Goal: Information Seeking & Learning: Learn about a topic

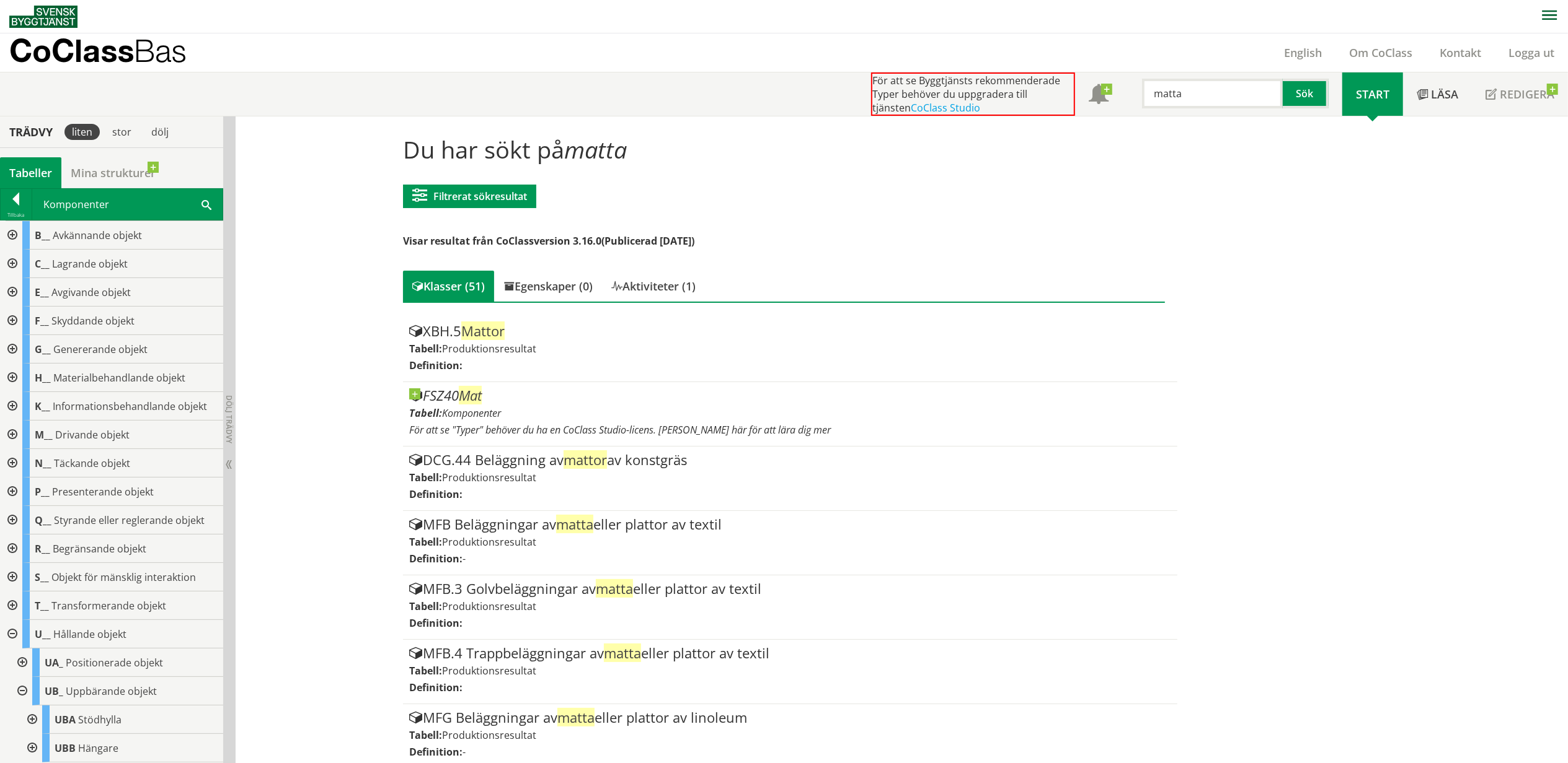
scroll to position [330, 0]
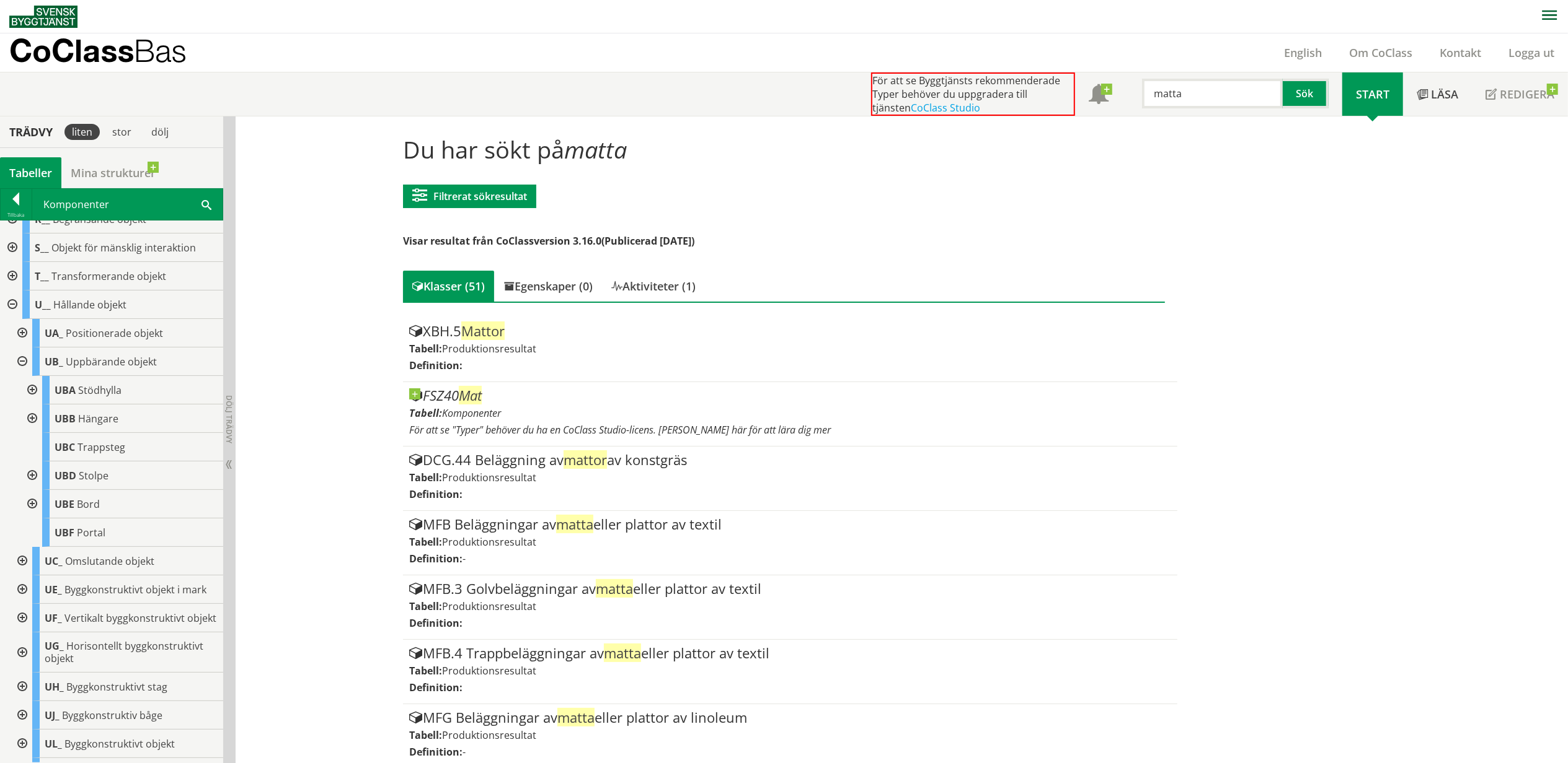
drag, startPoint x: 1331, startPoint y: 718, endPoint x: 1404, endPoint y: 705, distance: 74.1
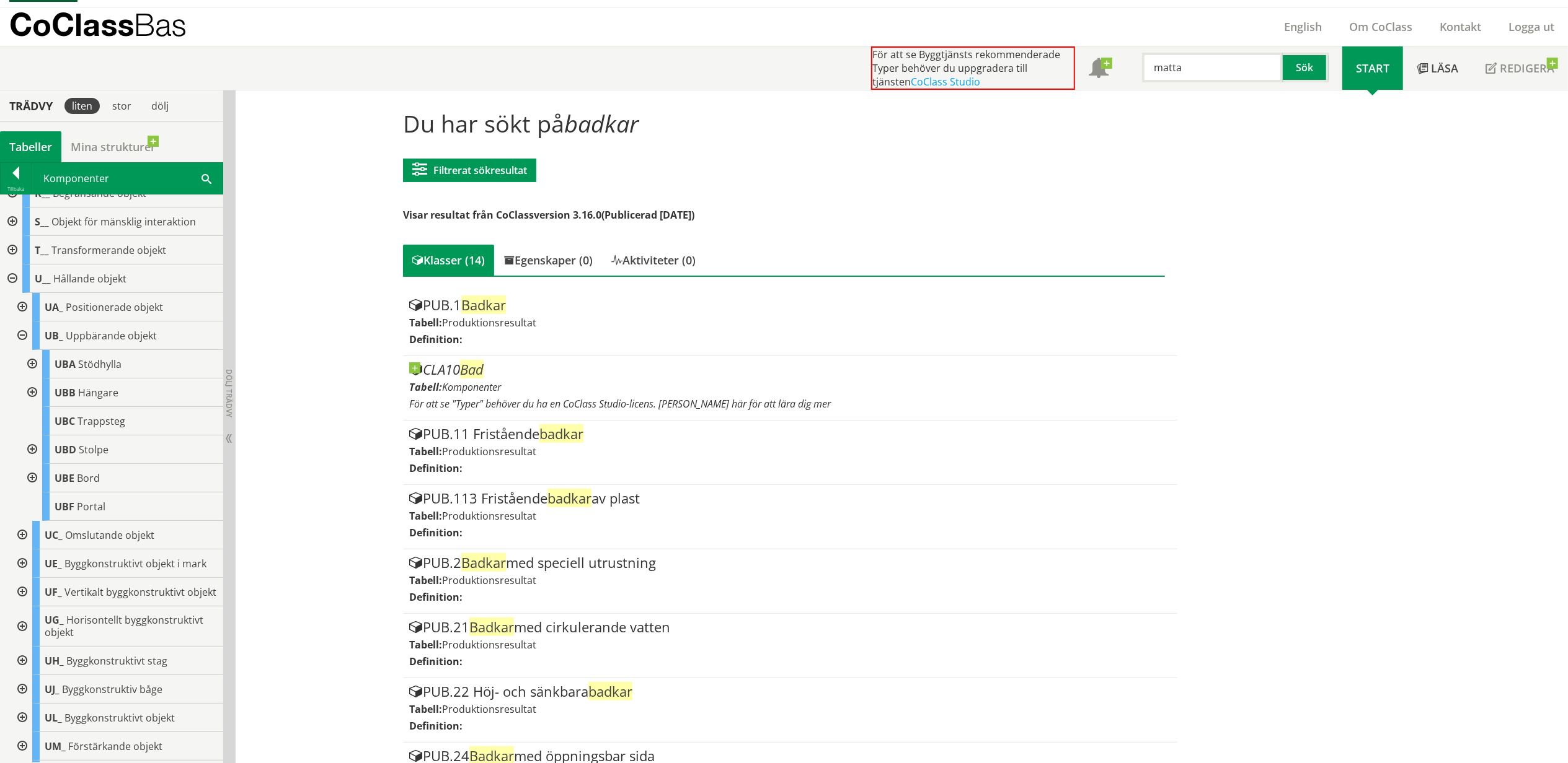
drag, startPoint x: 1189, startPoint y: 65, endPoint x: 1143, endPoint y: 66, distance: 46.0
click at [1149, 67] on input "matta" at bounding box center [1212, 67] width 140 height 29
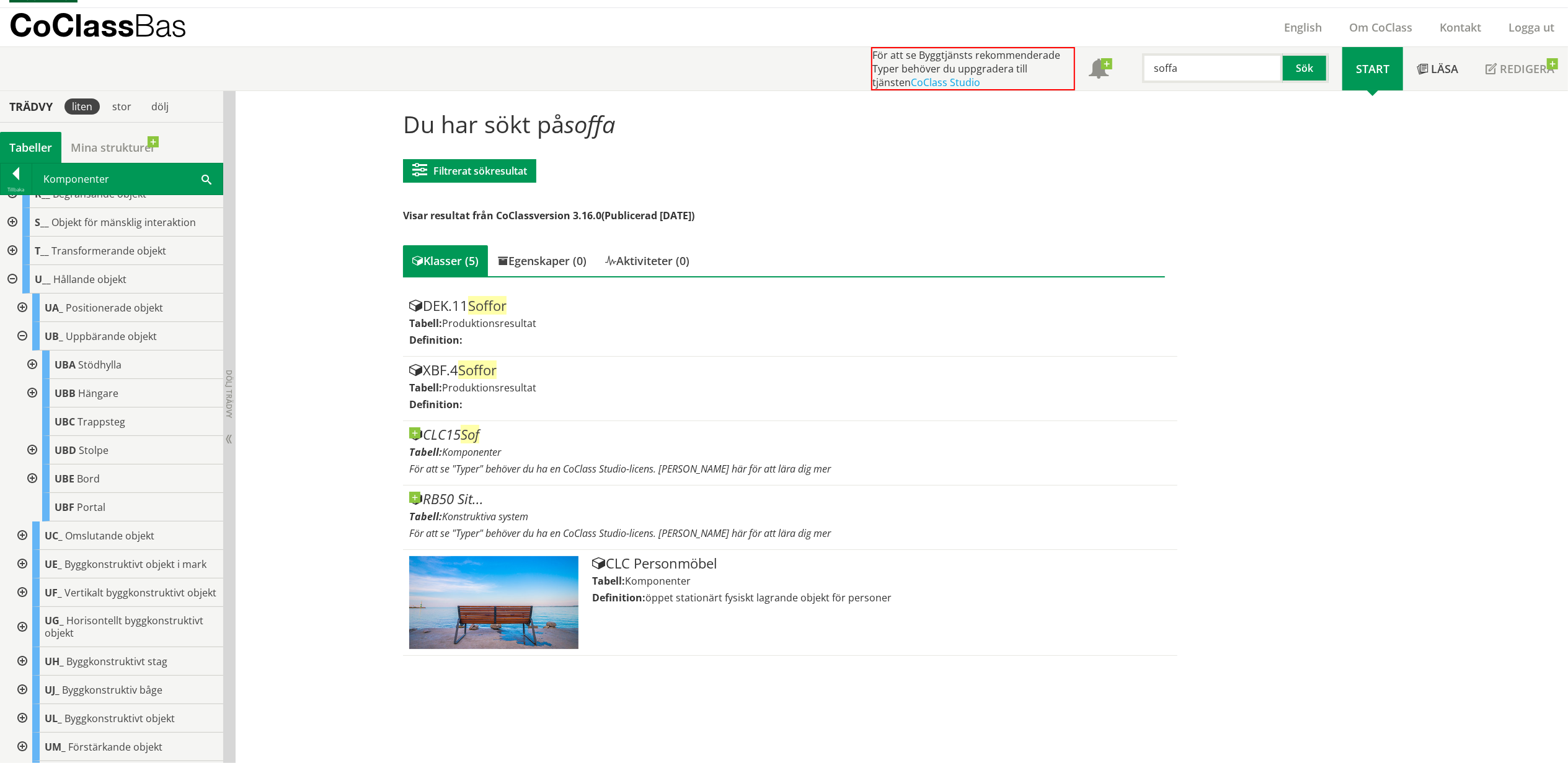
drag, startPoint x: 1190, startPoint y: 69, endPoint x: 1139, endPoint y: 69, distance: 51.0
click at [1143, 69] on input "soffa" at bounding box center [1212, 67] width 140 height 29
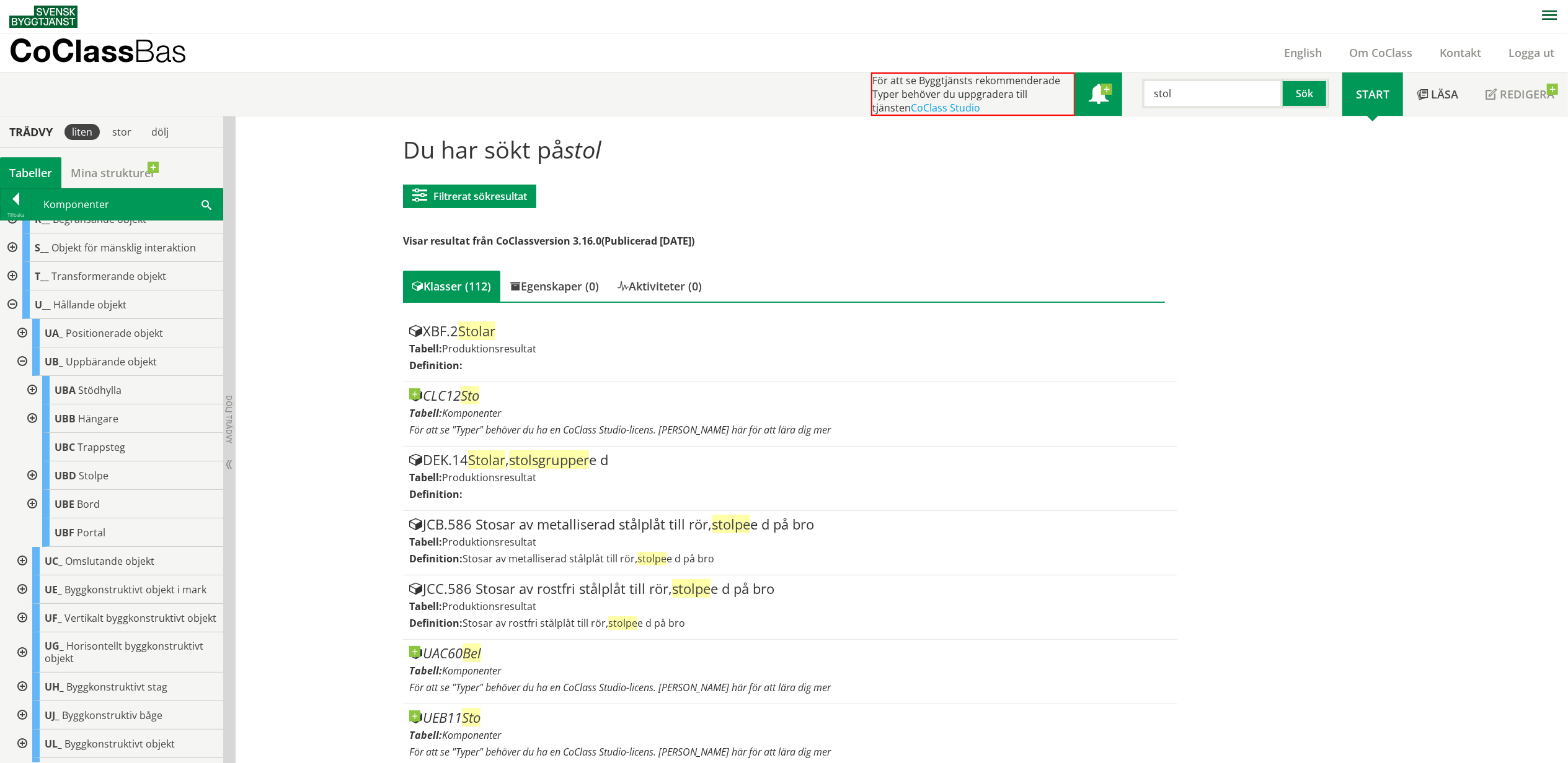
drag, startPoint x: 1195, startPoint y: 98, endPoint x: 1112, endPoint y: 88, distance: 83.6
click at [1101, 98] on div "För att se Byggtjänsts rekommenderade Typer behöver du uppgradera till tjänsten…" at bounding box center [1107, 94] width 471 height 44
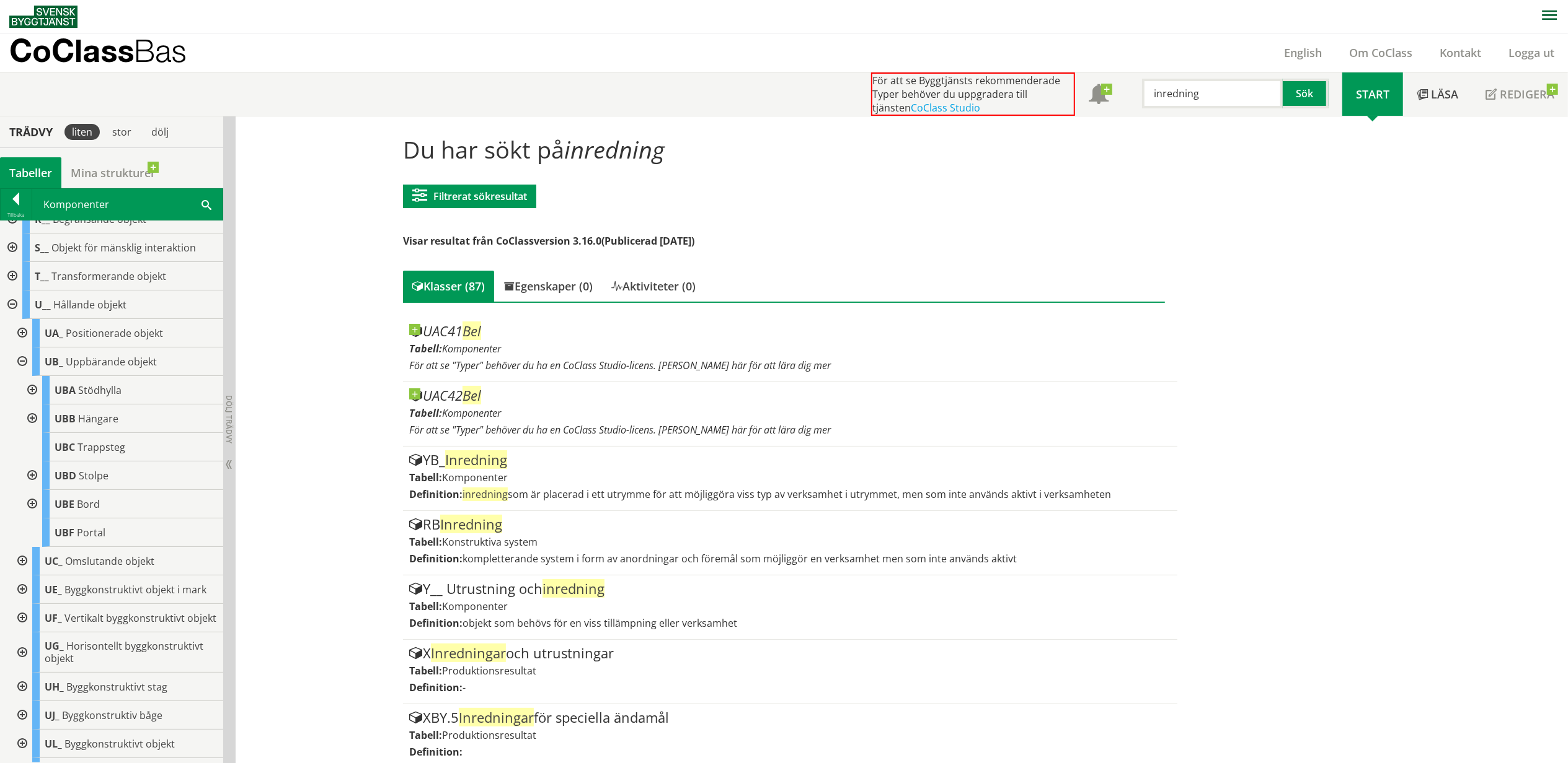
drag, startPoint x: 1219, startPoint y: 95, endPoint x: 1044, endPoint y: 81, distance: 175.6
click at [1053, 93] on div "För att se Byggtjänsts rekommenderade Typer behöver du uppgradera till tjänsten…" at bounding box center [1107, 94] width 471 height 44
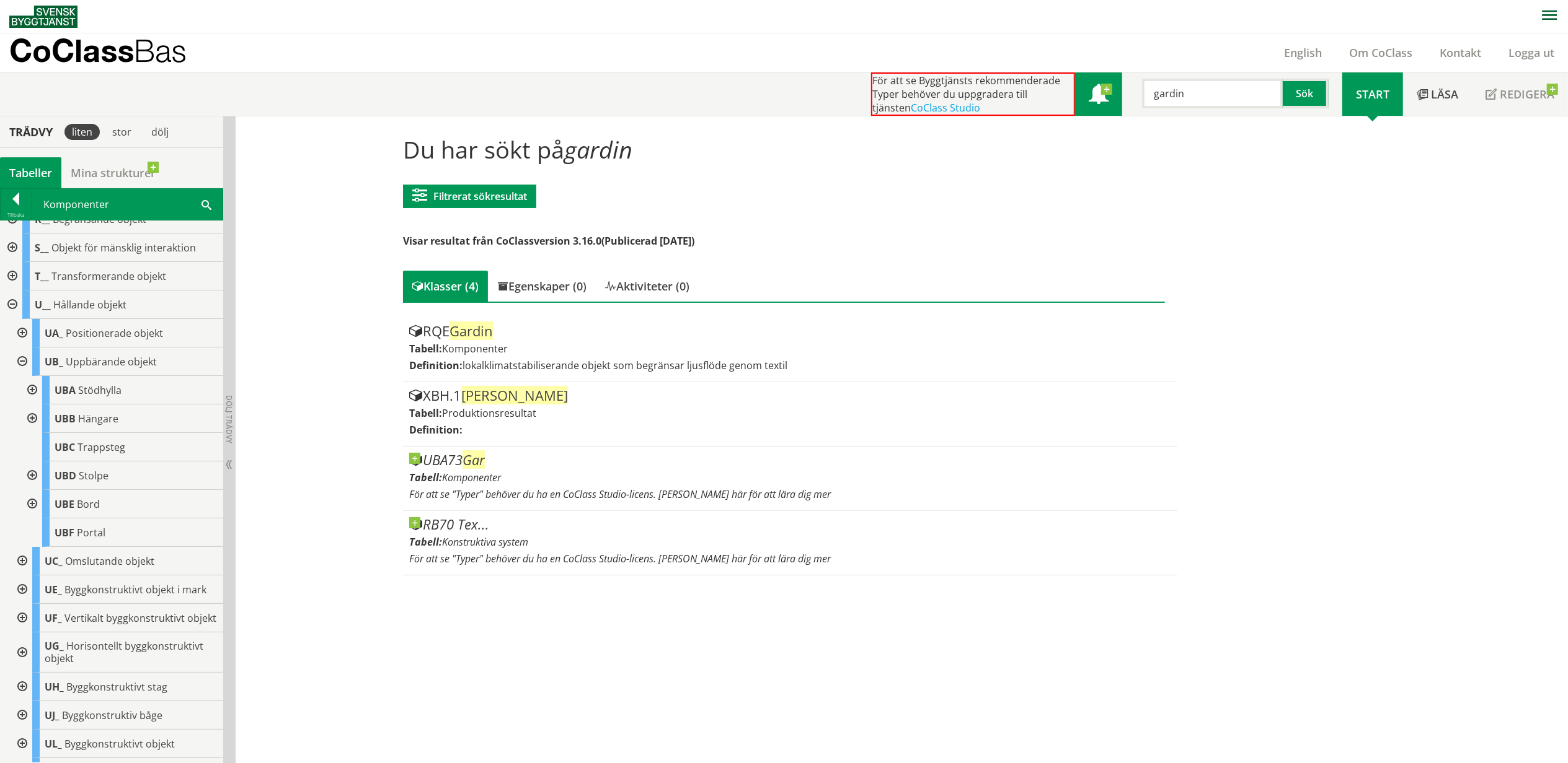
drag, startPoint x: 1155, startPoint y: 99, endPoint x: 1111, endPoint y: 101, distance: 44.0
click at [1113, 101] on div "För att se Byggtjänsts rekommenderade Typer behöver du uppgradera till tjänsten…" at bounding box center [1107, 94] width 471 height 44
type input "skärmvägg"
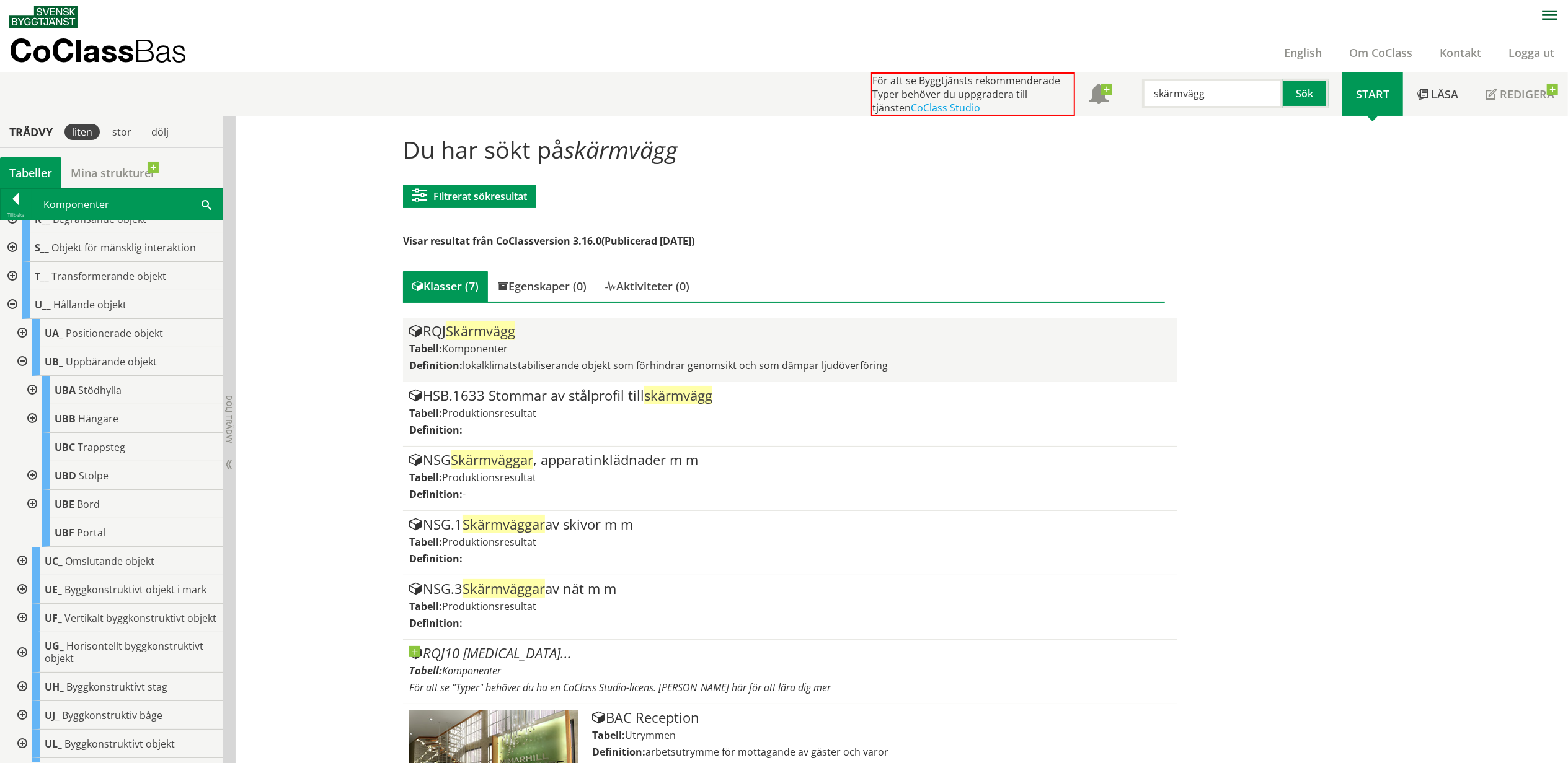
click at [509, 332] on span "Skärmvägg" at bounding box center [480, 330] width 69 height 18
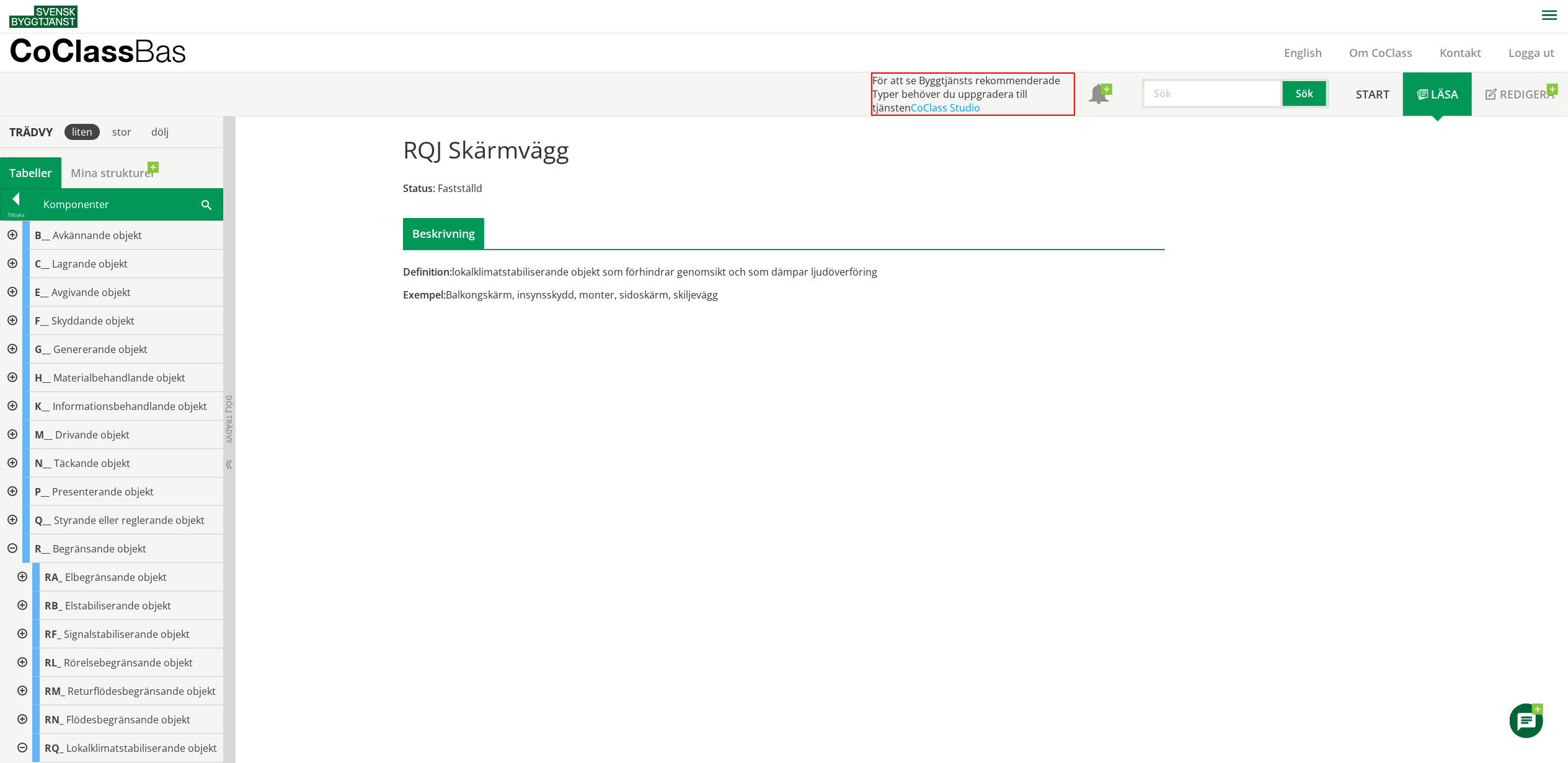
click at [1232, 83] on input "text" at bounding box center [1212, 93] width 140 height 29
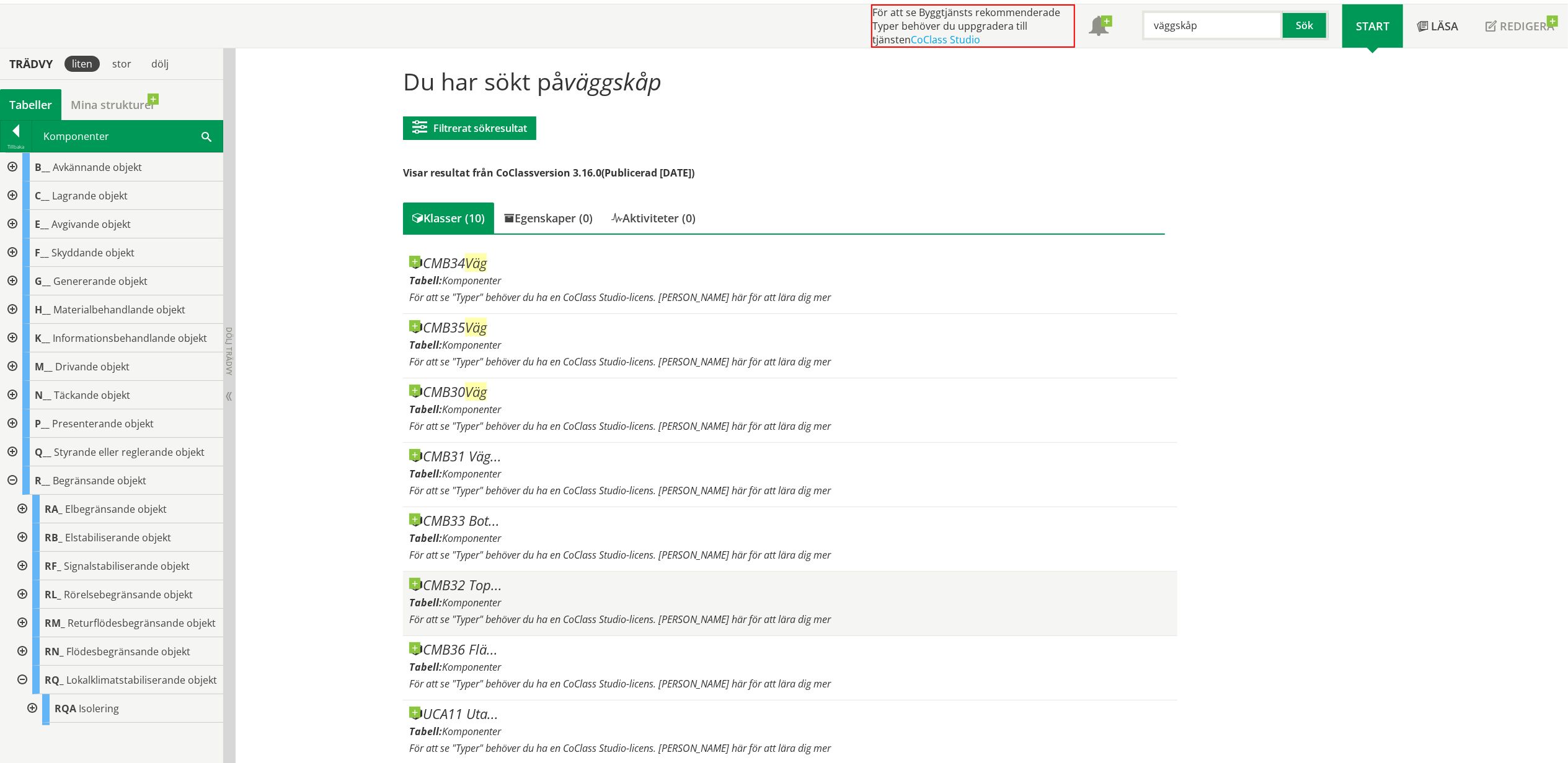
scroll to position [31, 0]
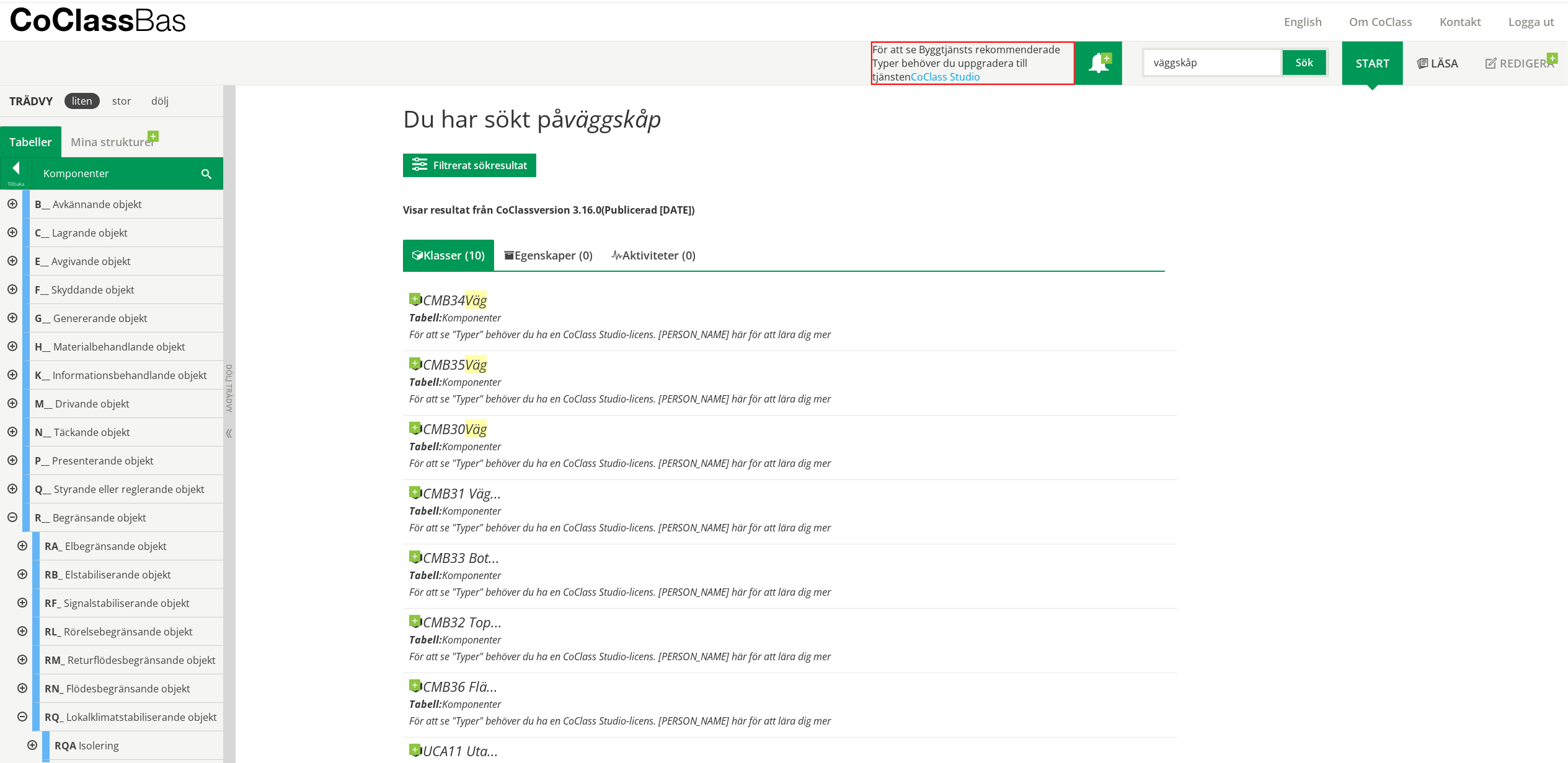
drag, startPoint x: 1177, startPoint y: 63, endPoint x: 1113, endPoint y: 64, distance: 64.0
click at [1111, 65] on div "För att se Byggtjänsts rekommenderade Typer behöver du uppgradera till tjänsten…" at bounding box center [1107, 63] width 471 height 44
type input "skåp"
click at [1323, 62] on button "Sök" at bounding box center [1305, 62] width 46 height 29
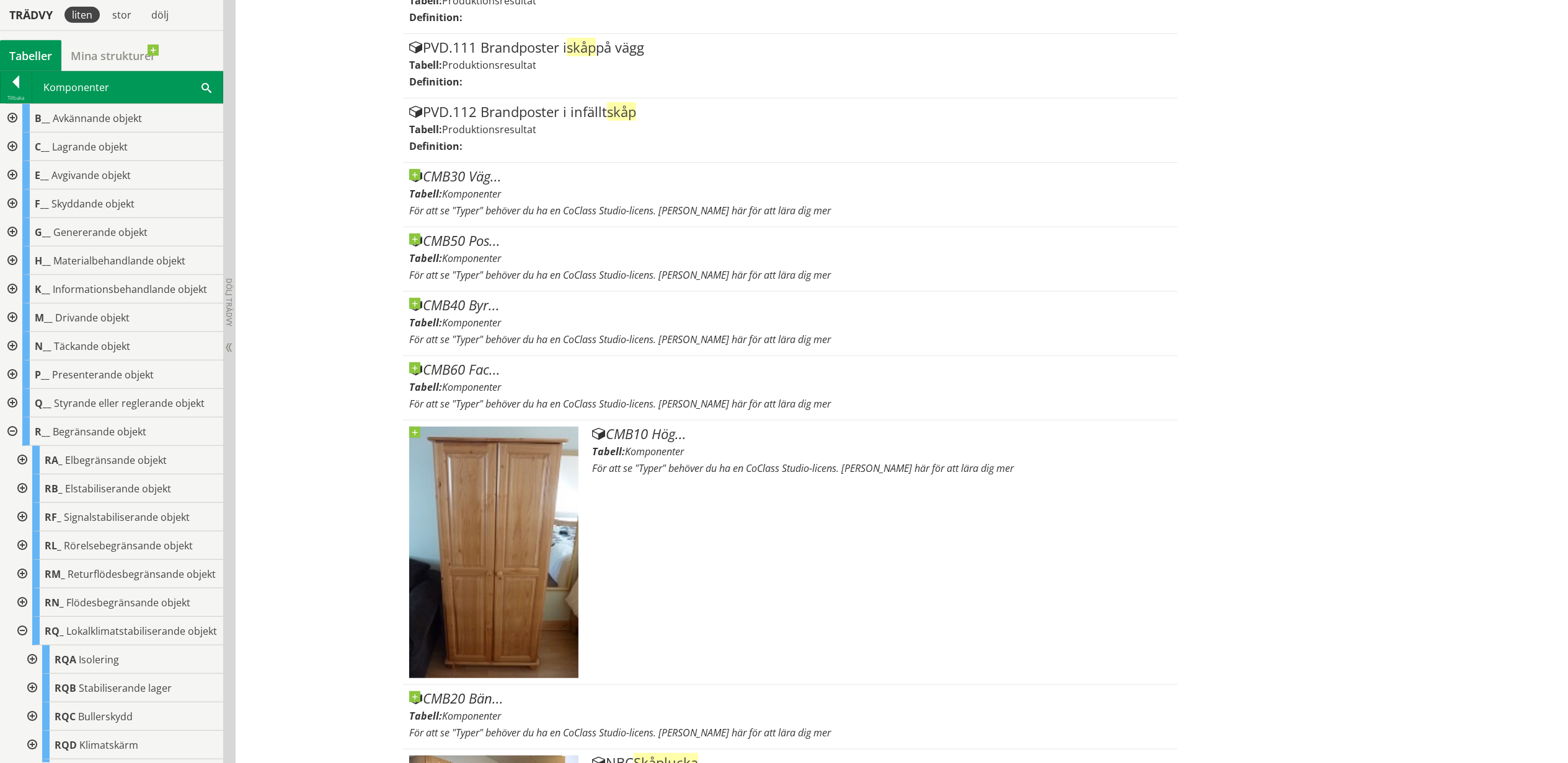
scroll to position [775, 0]
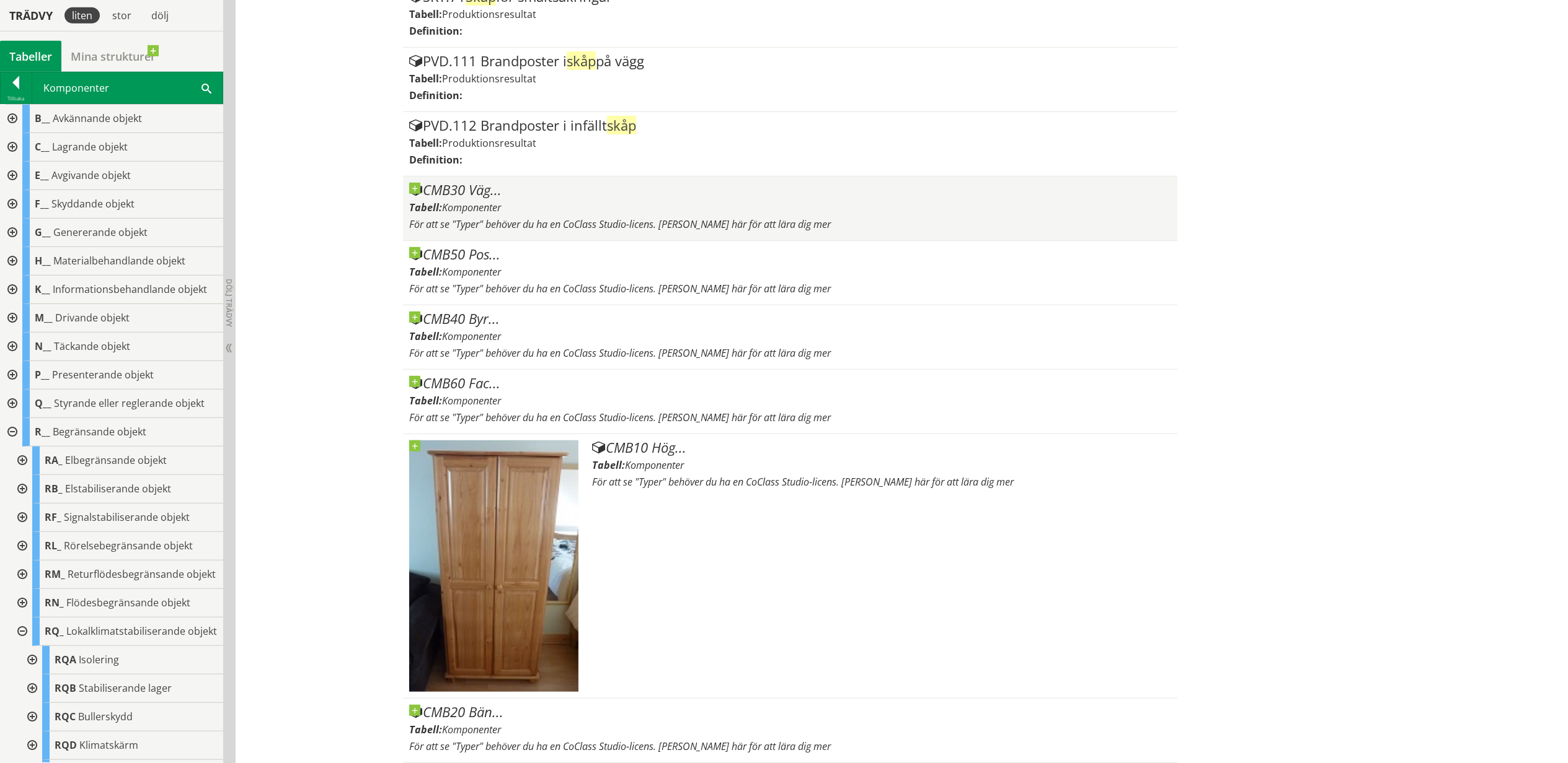
click at [456, 191] on div "CMB30 Väg..." at bounding box center [790, 190] width 762 height 15
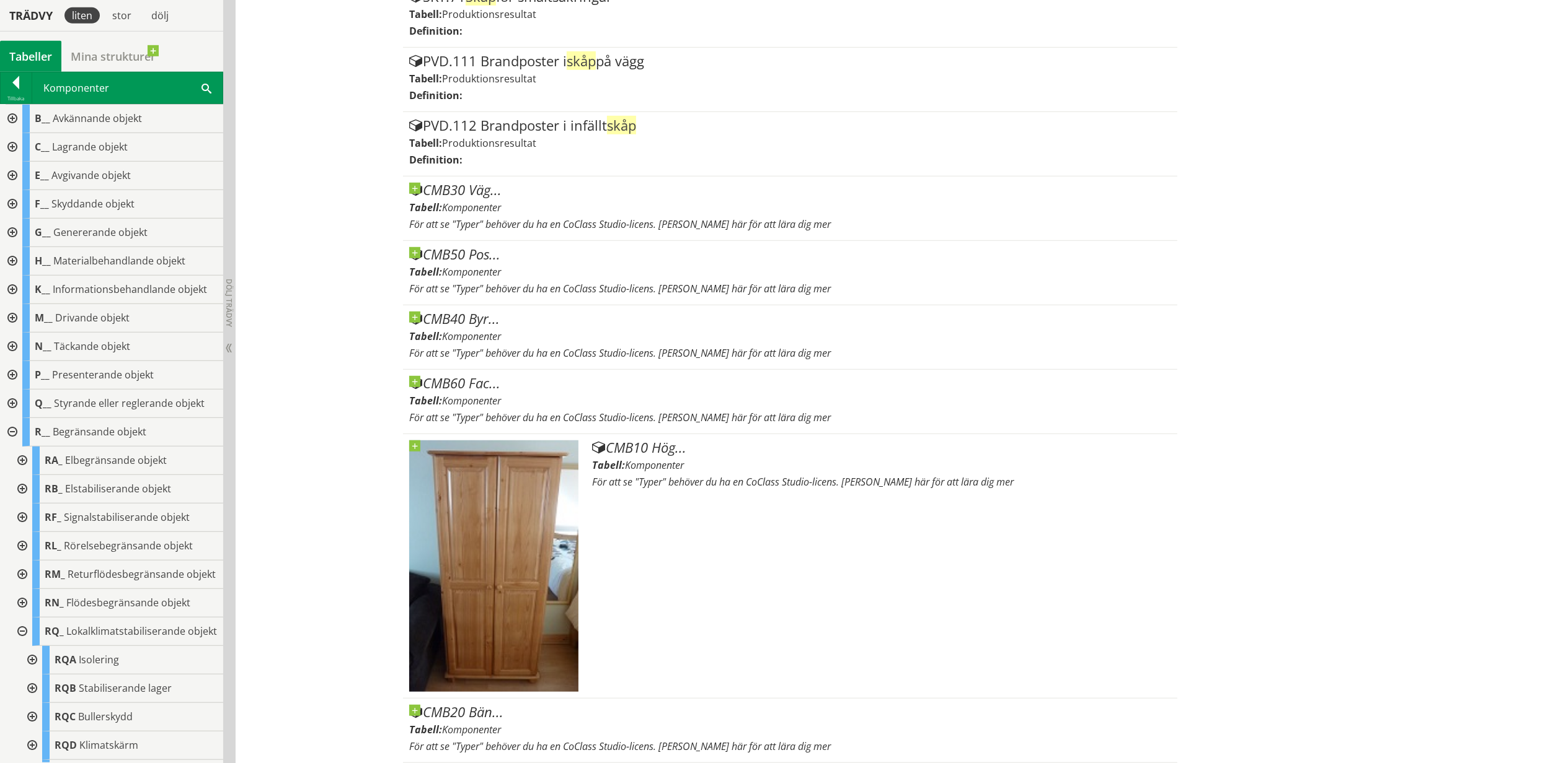
click at [13, 148] on div at bounding box center [11, 148] width 22 height 29
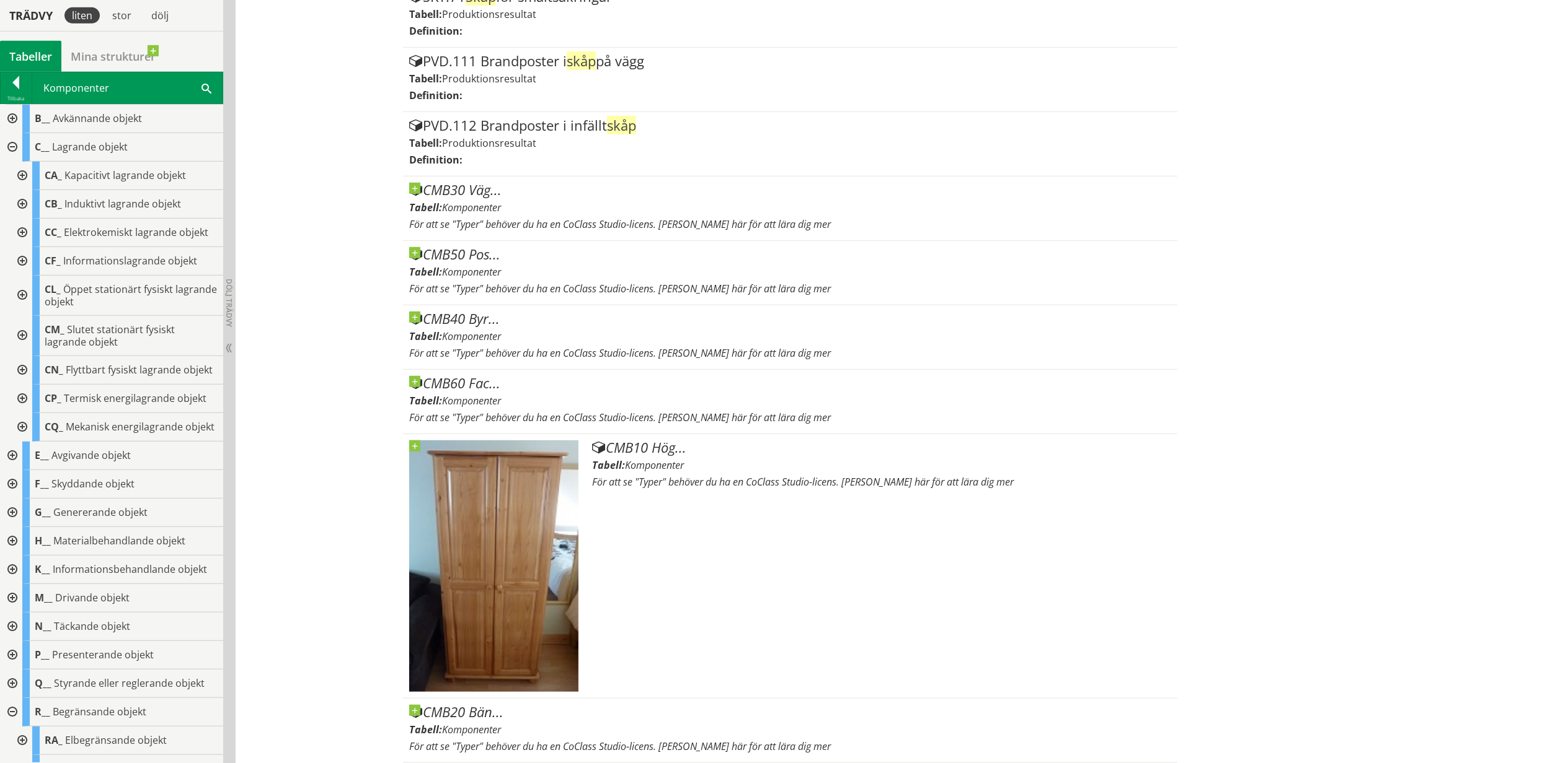
click at [21, 346] on div at bounding box center [21, 335] width 22 height 40
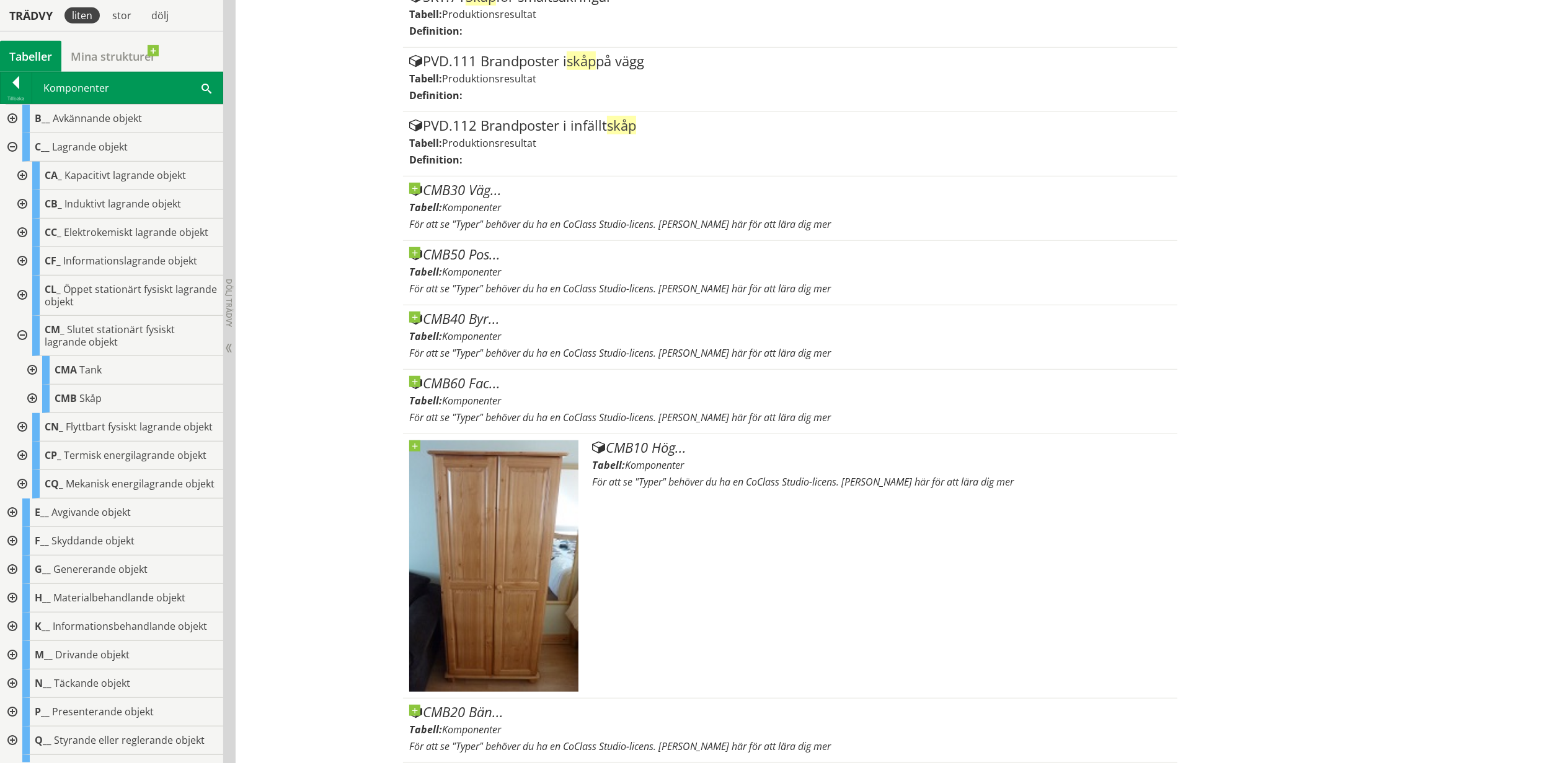
click at [31, 412] on div at bounding box center [31, 399] width 22 height 29
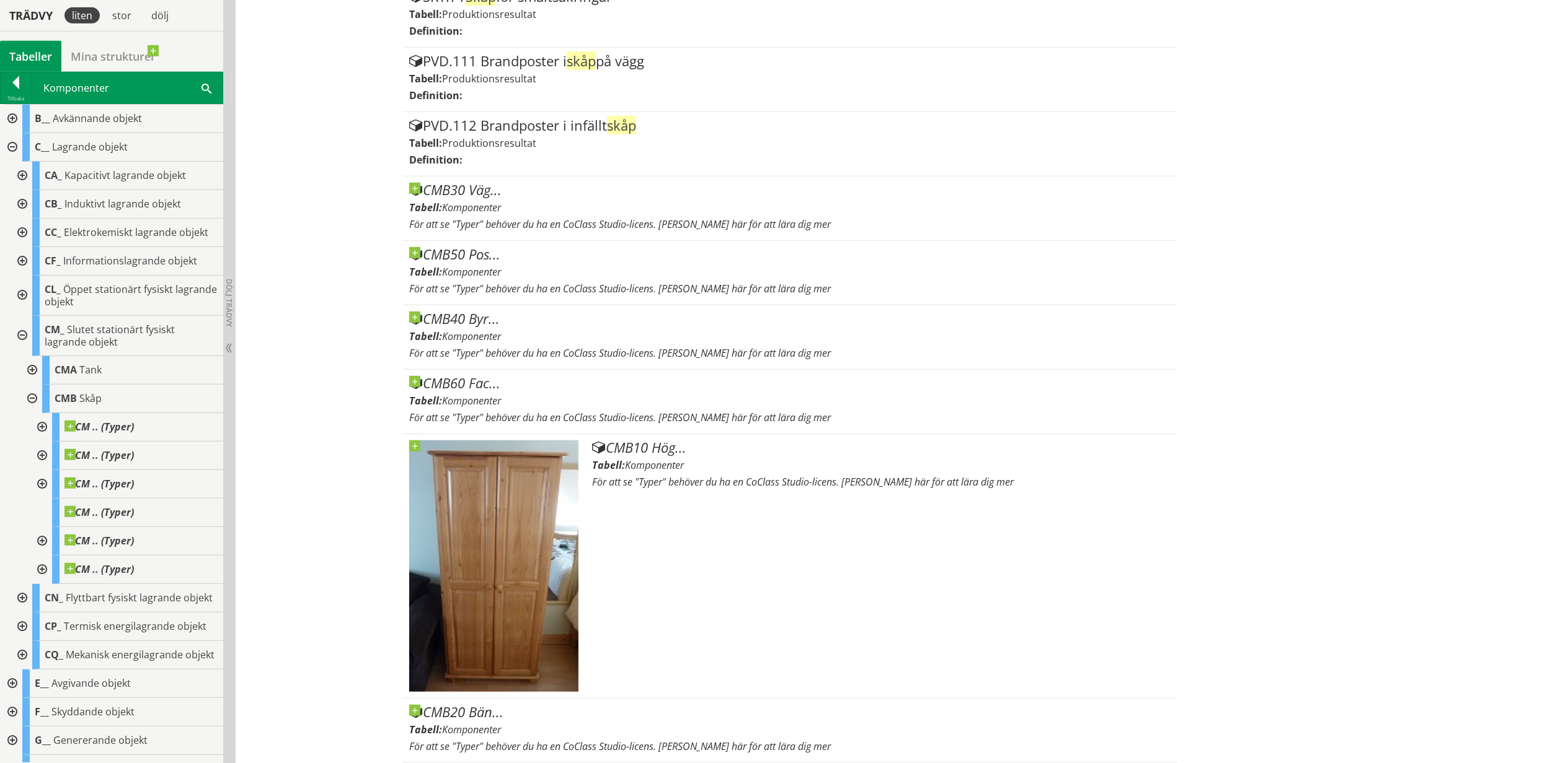
click at [44, 439] on div at bounding box center [40, 428] width 22 height 29
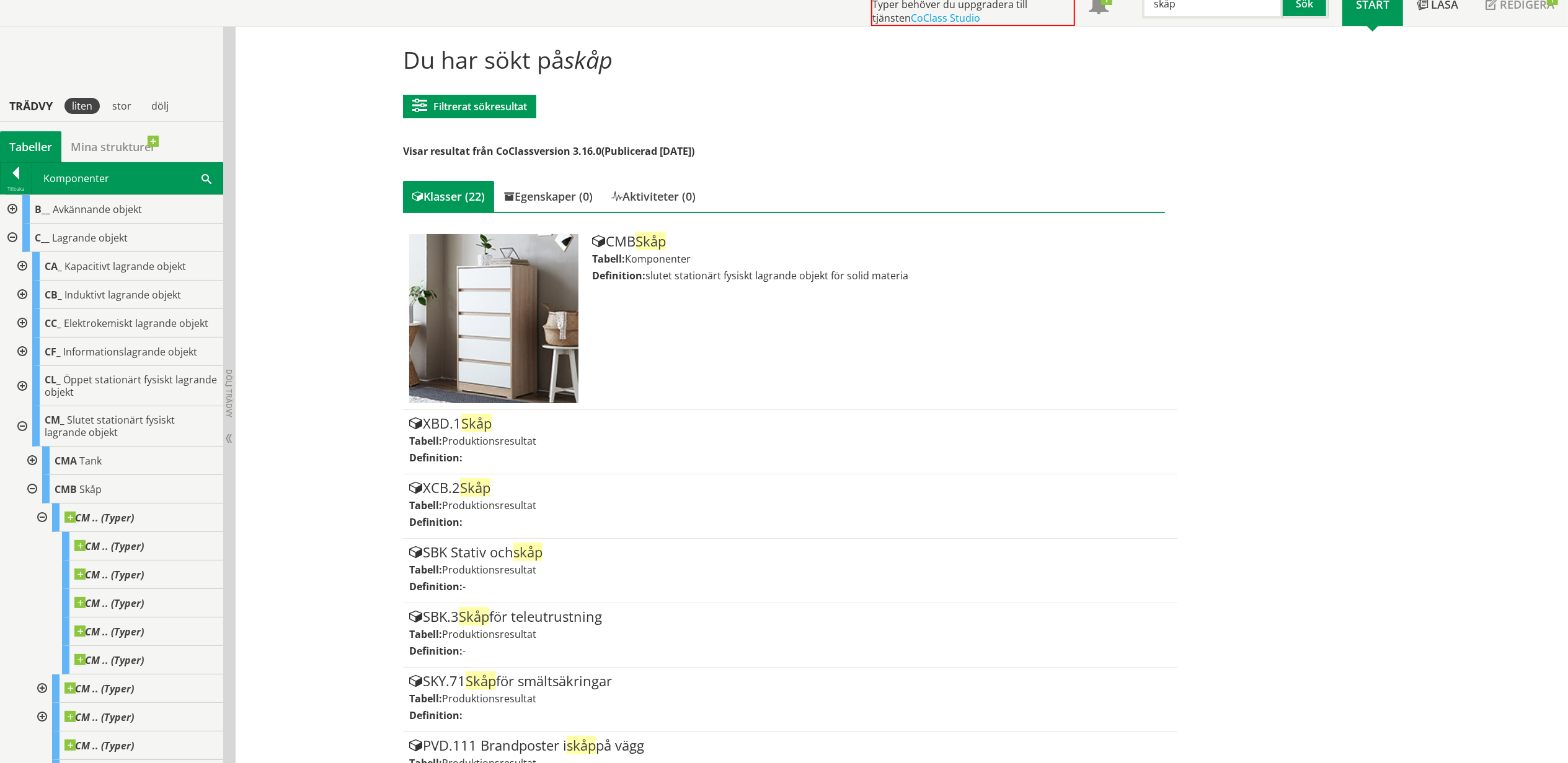
scroll to position [0, 0]
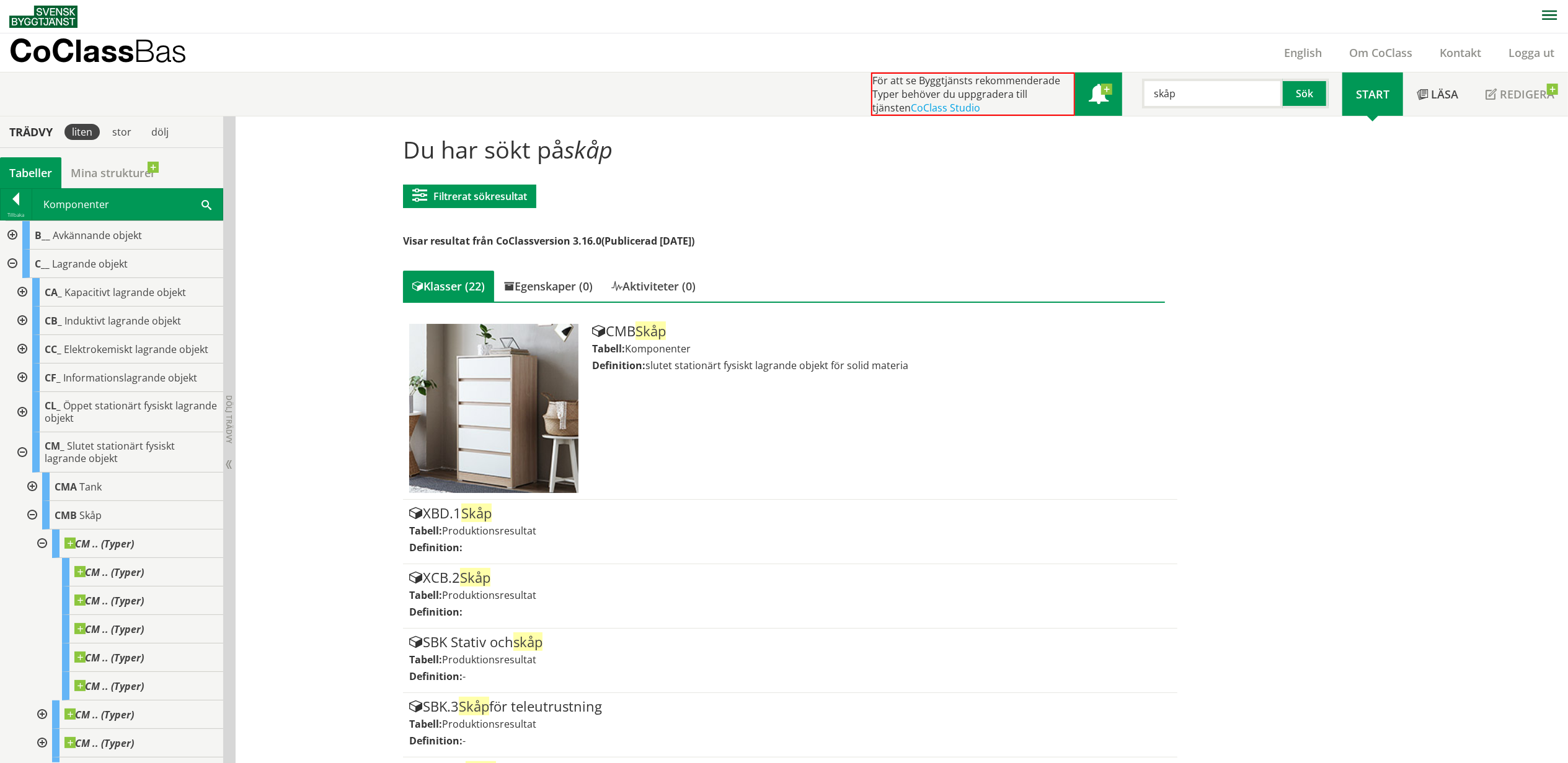
drag, startPoint x: 1139, startPoint y: 105, endPoint x: 1090, endPoint y: 104, distance: 49.0
click at [1099, 107] on div "För att se Byggtjänsts rekommenderade Typer behöver du uppgradera till tjänsten…" at bounding box center [1107, 94] width 471 height 44
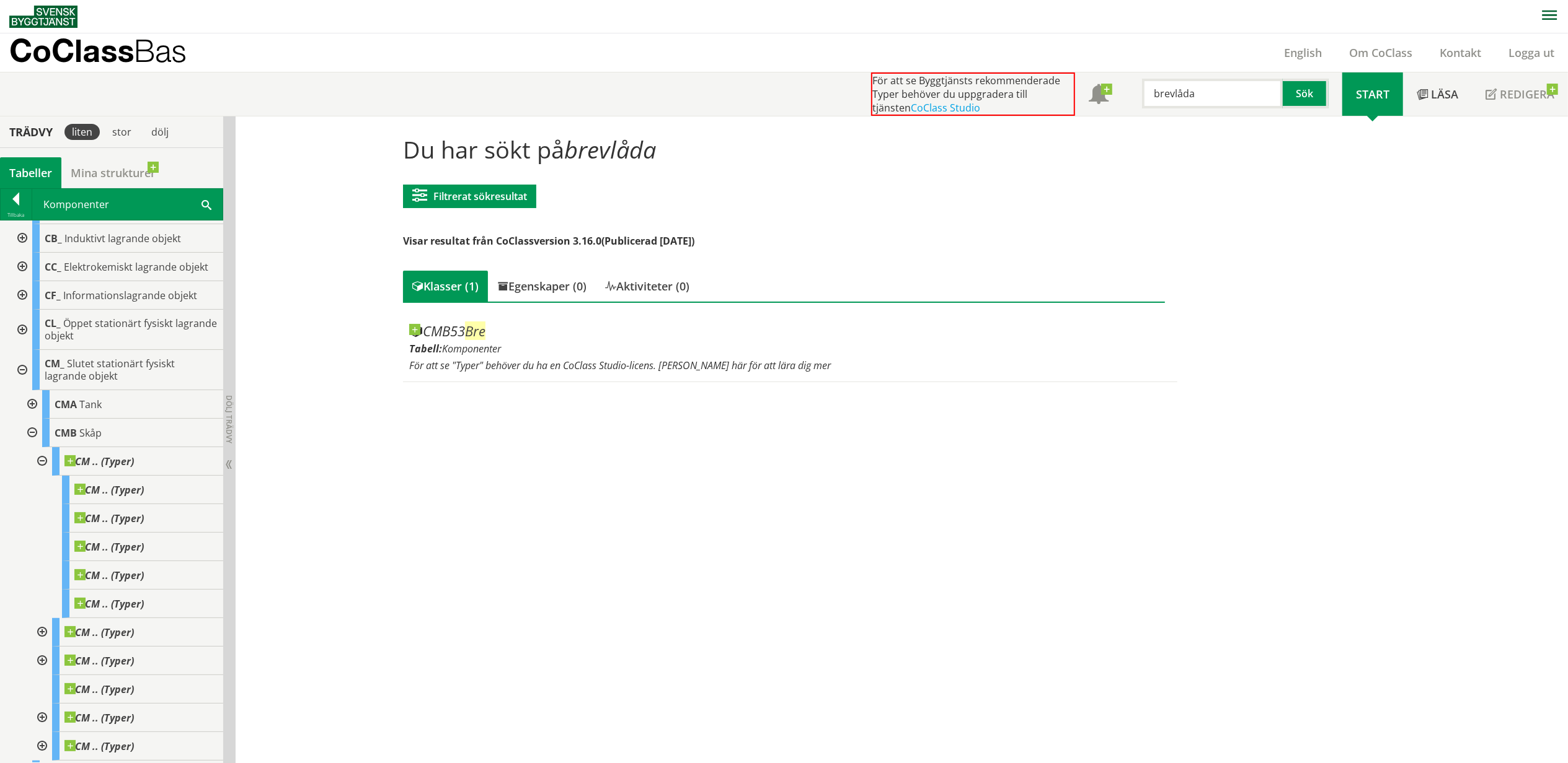
drag, startPoint x: 1212, startPoint y: 87, endPoint x: 1140, endPoint y: 97, distance: 72.7
click at [1142, 97] on input "brevlåda" at bounding box center [1212, 93] width 140 height 29
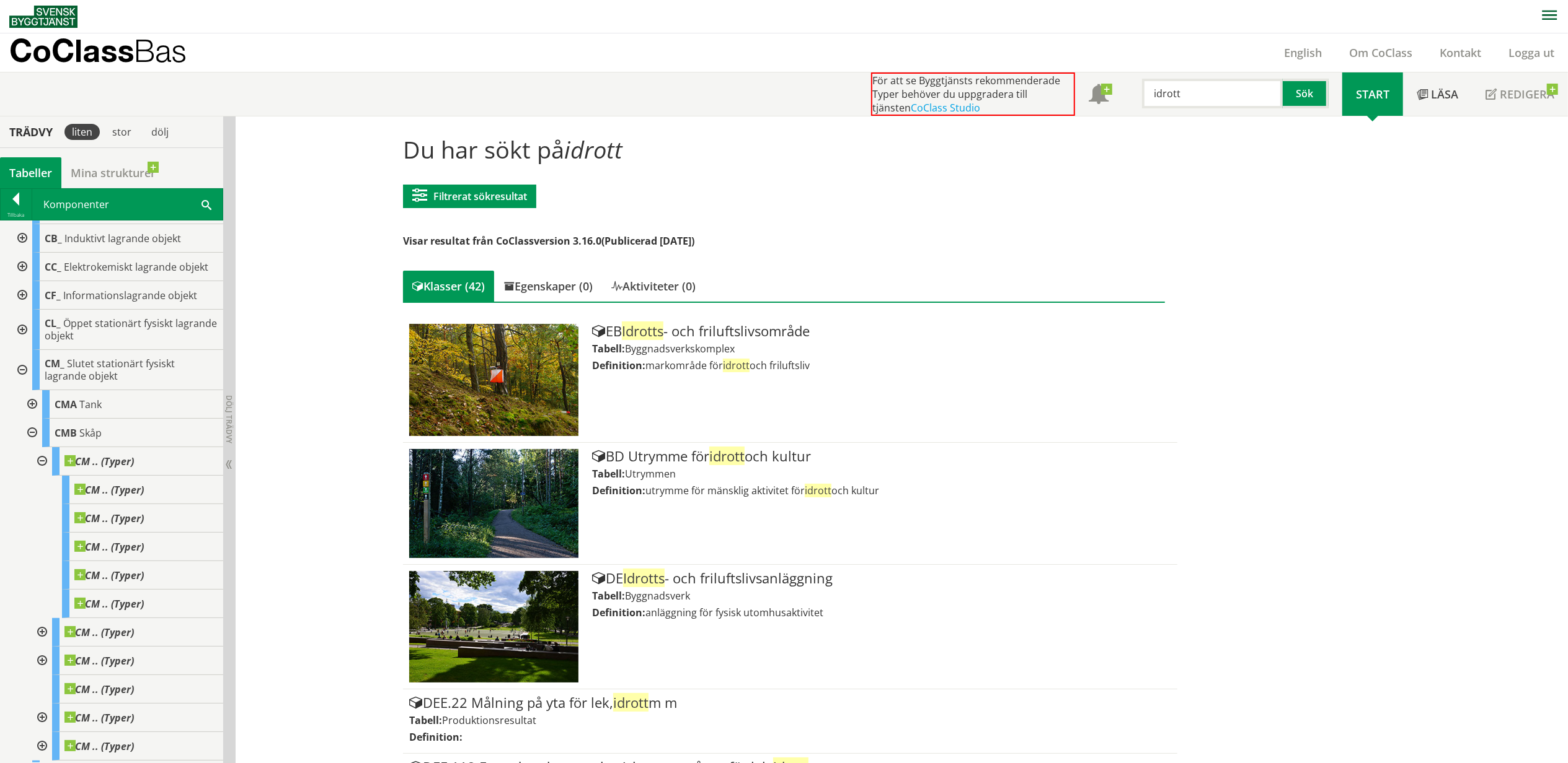
drag, startPoint x: 1162, startPoint y: 95, endPoint x: 1124, endPoint y: 82, distance: 40.2
click at [1129, 92] on div "idrott Sök" at bounding box center [1232, 90] width 220 height 36
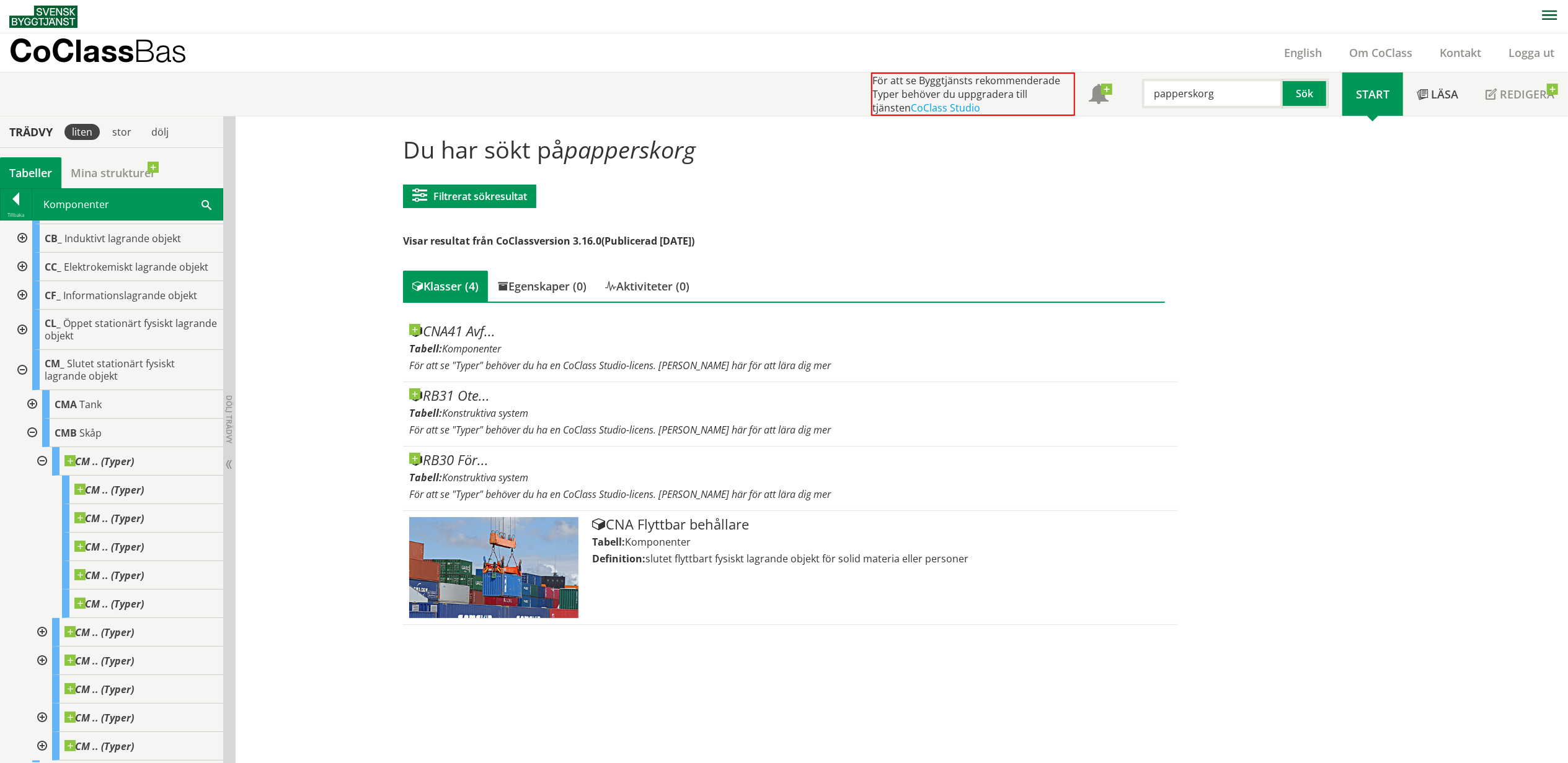
drag, startPoint x: 1226, startPoint y: 87, endPoint x: 1129, endPoint y: 89, distance: 97.0
click at [1136, 89] on div "papperskorg" at bounding box center [1205, 93] width 140 height 29
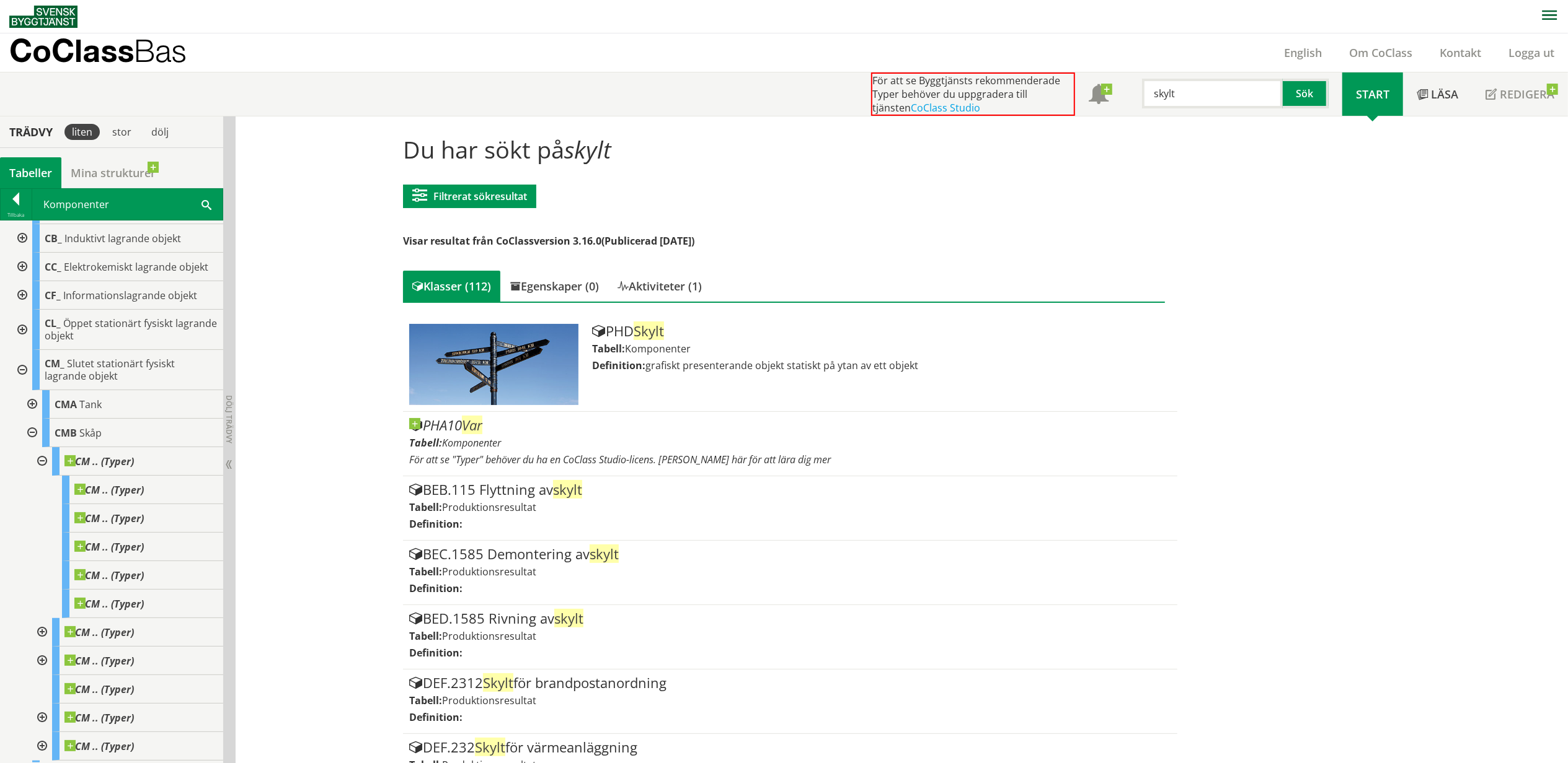
drag, startPoint x: 1194, startPoint y: 100, endPoint x: 1128, endPoint y: 98, distance: 66.0
click at [1131, 98] on div "skylt Sök" at bounding box center [1232, 90] width 220 height 36
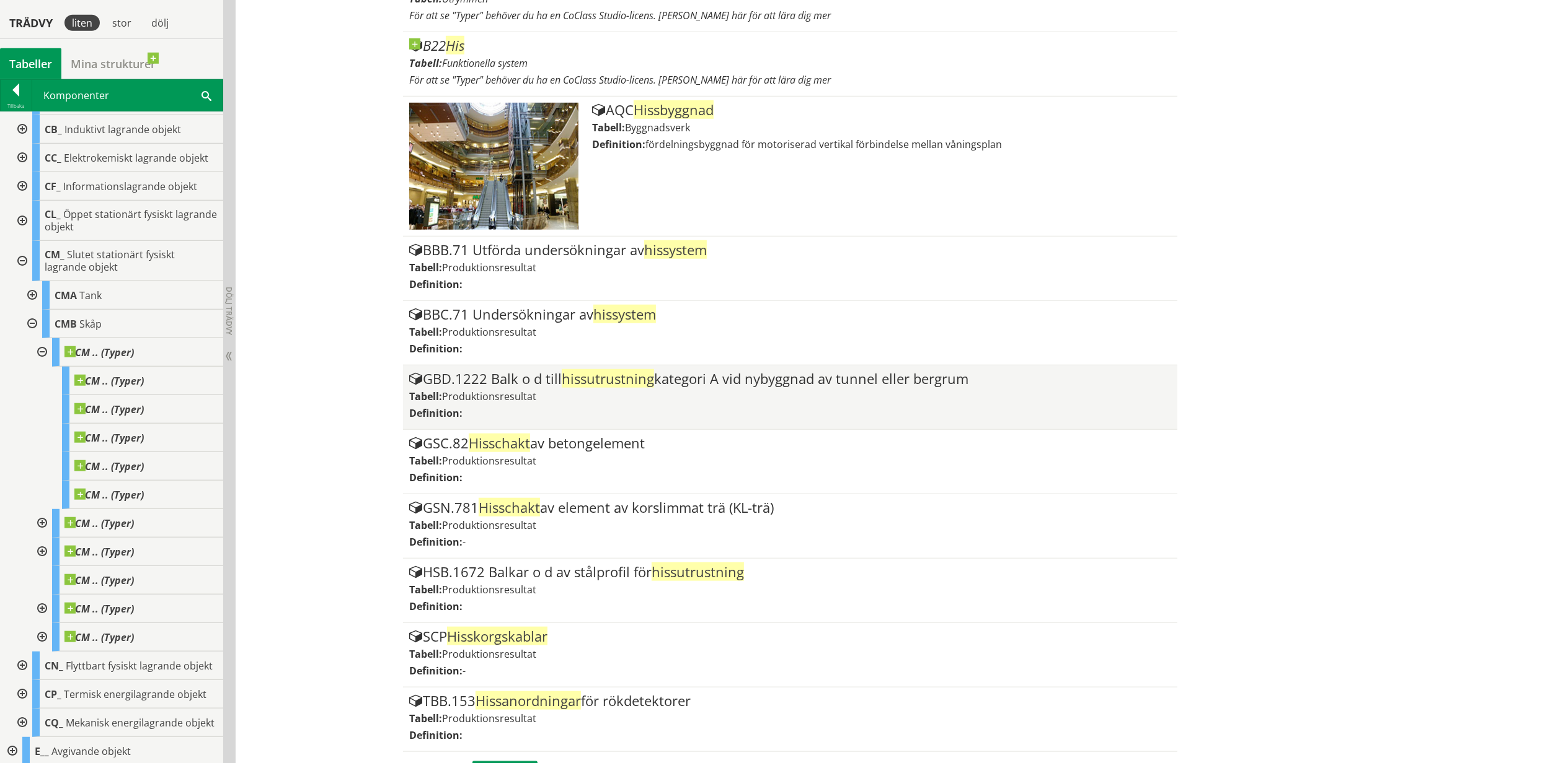
scroll to position [1024, 0]
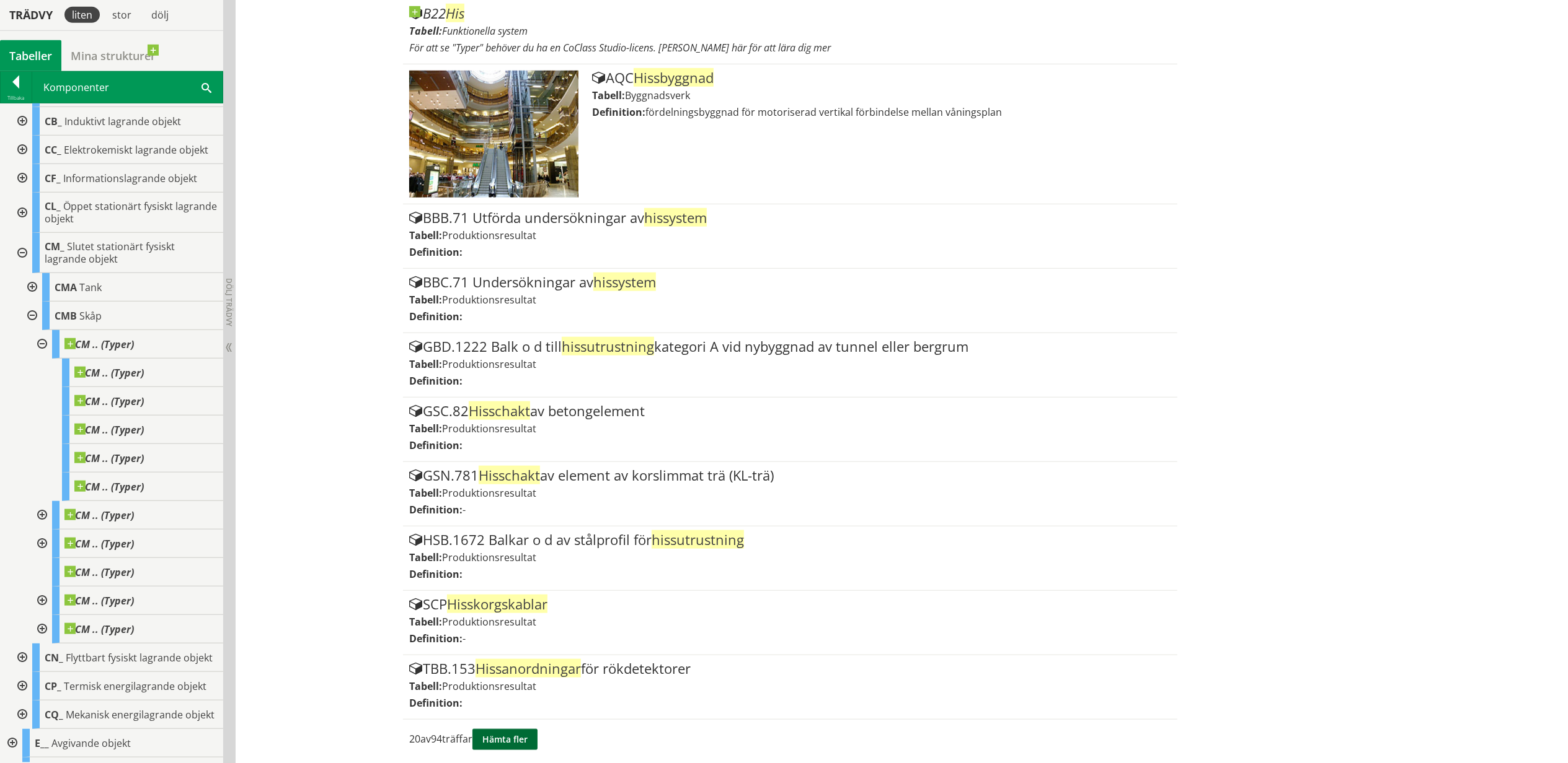
click at [494, 732] on button "Hämta fler" at bounding box center [505, 739] width 65 height 21
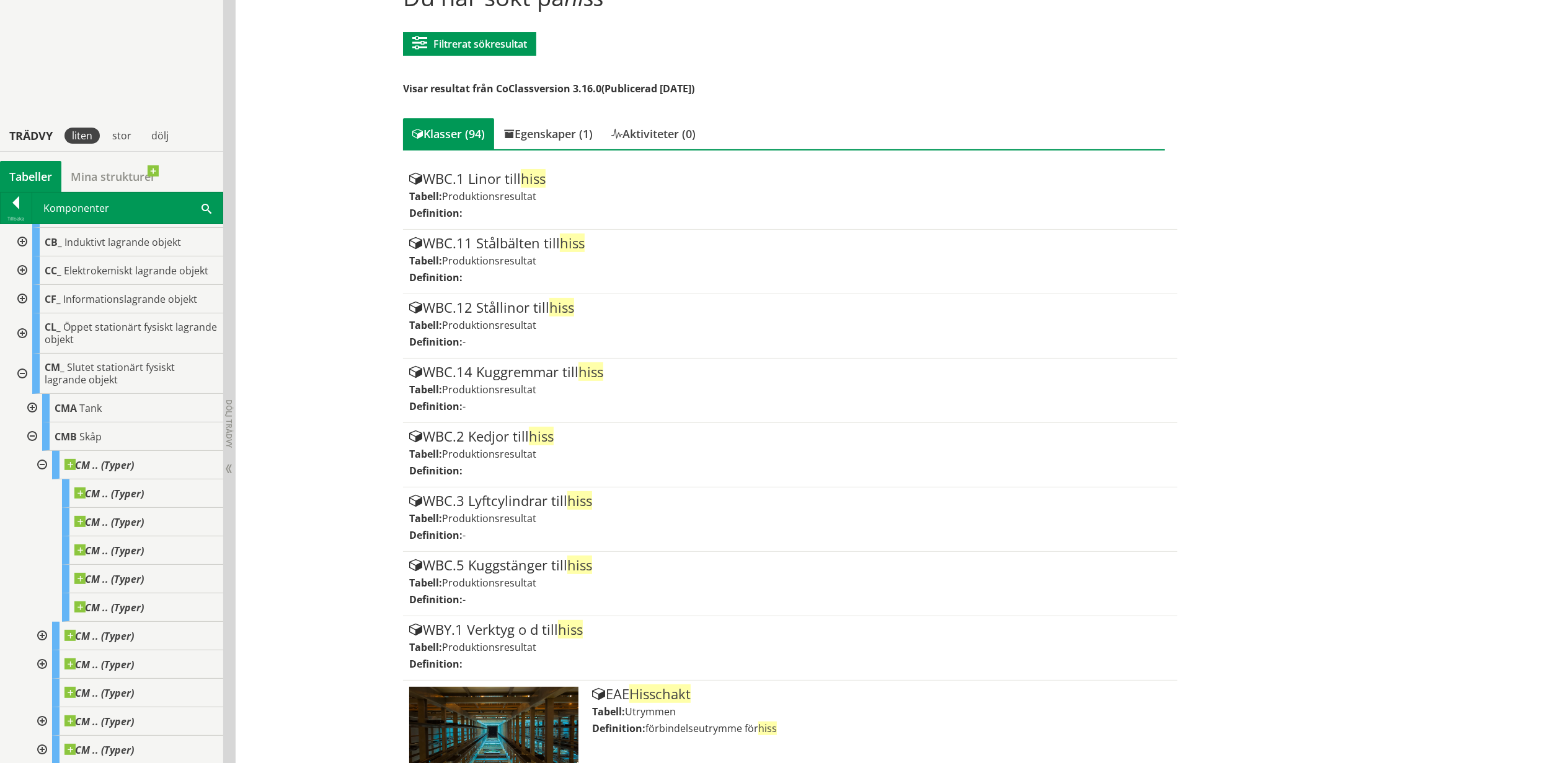
scroll to position [0, 0]
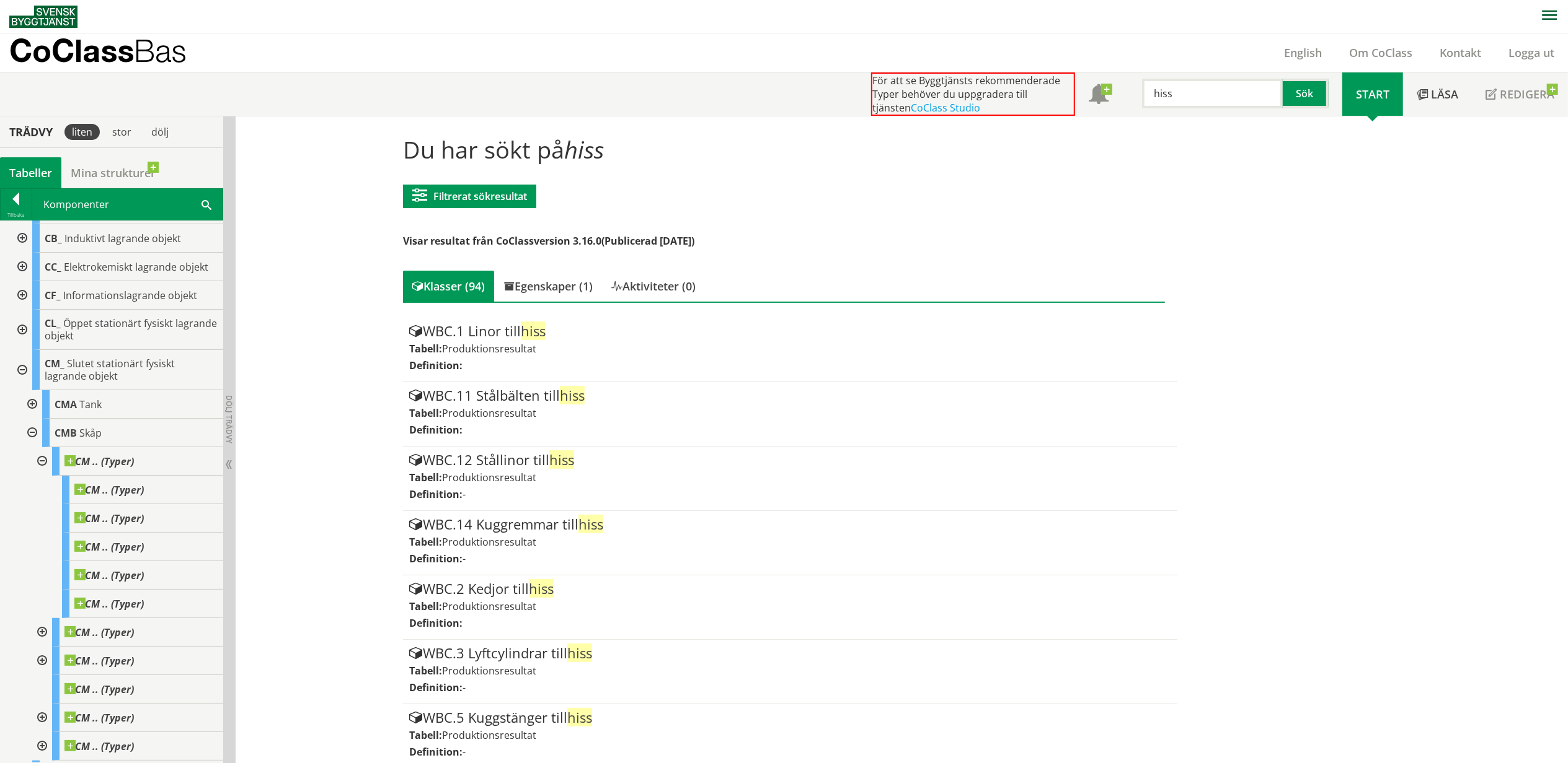
drag, startPoint x: 1201, startPoint y: 86, endPoint x: 1120, endPoint y: 99, distance: 82.0
click at [1146, 106] on input "hiss" at bounding box center [1212, 93] width 140 height 29
type input "stuprör"
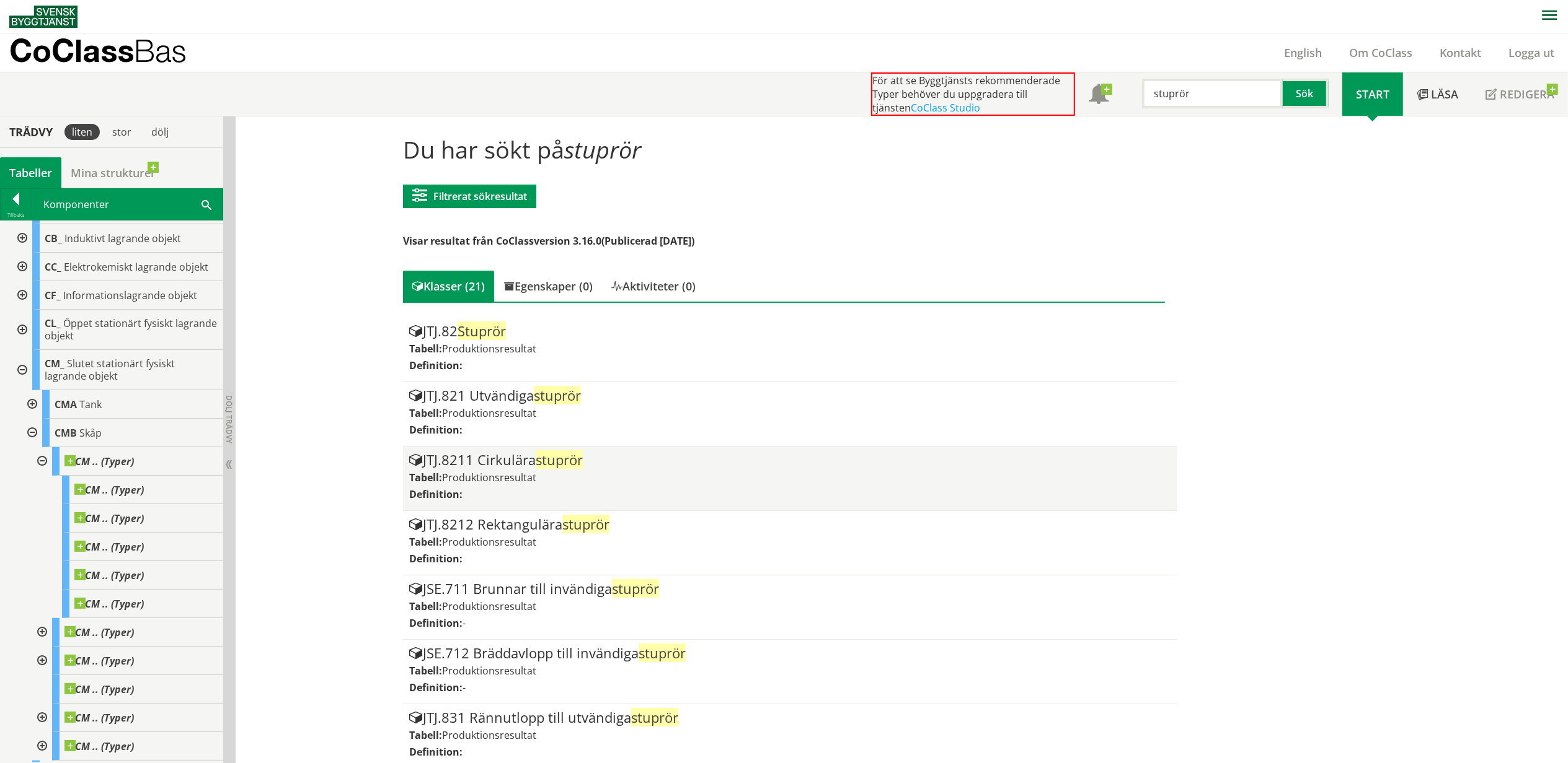
drag, startPoint x: 1059, startPoint y: 130, endPoint x: 702, endPoint y: 465, distance: 489.6
click at [701, 466] on div "JTJ.8211 Cirkulära stuprör" at bounding box center [790, 460] width 762 height 15
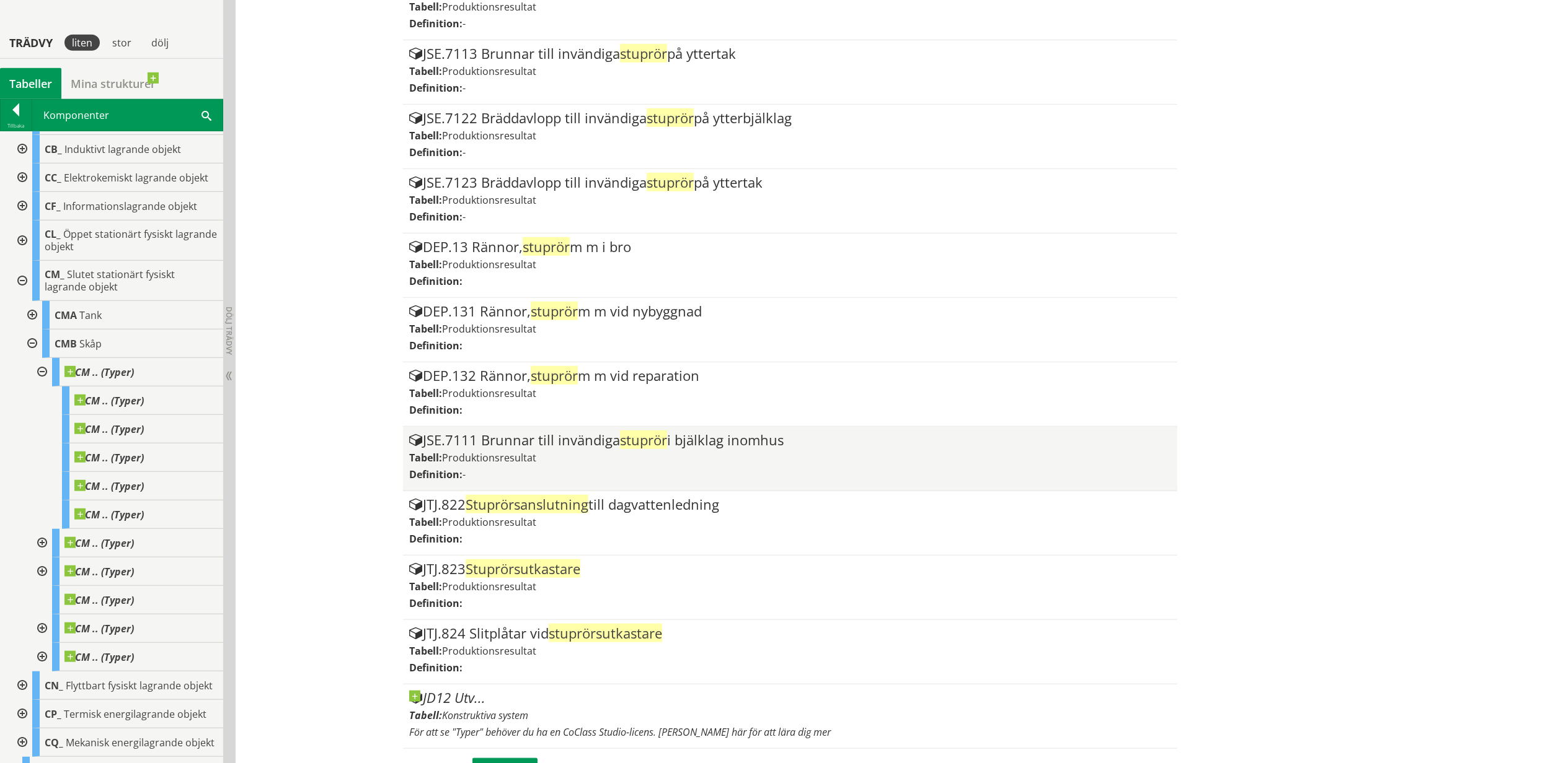
scroll to position [885, 0]
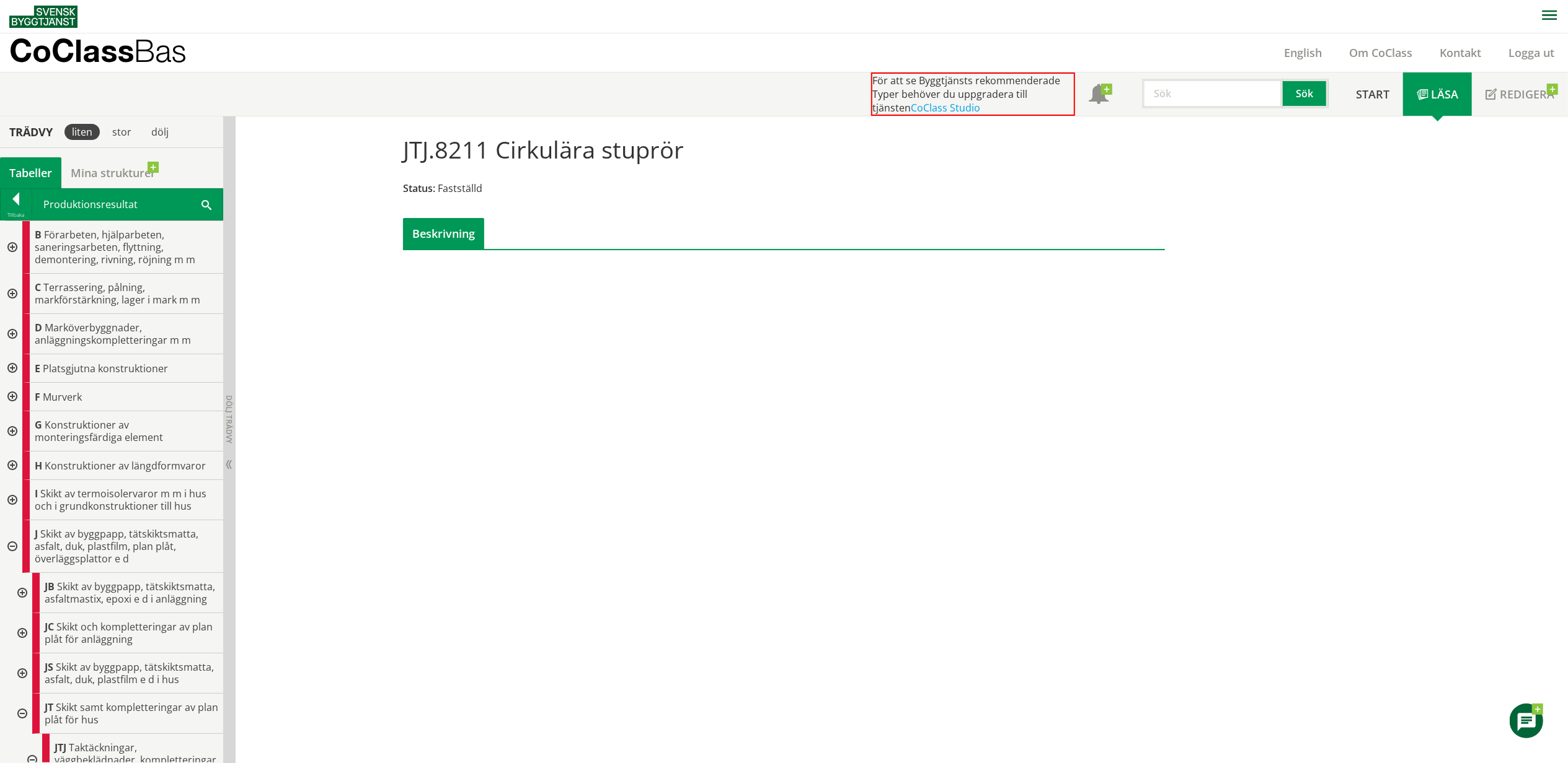
click at [9, 539] on div at bounding box center [11, 546] width 22 height 52
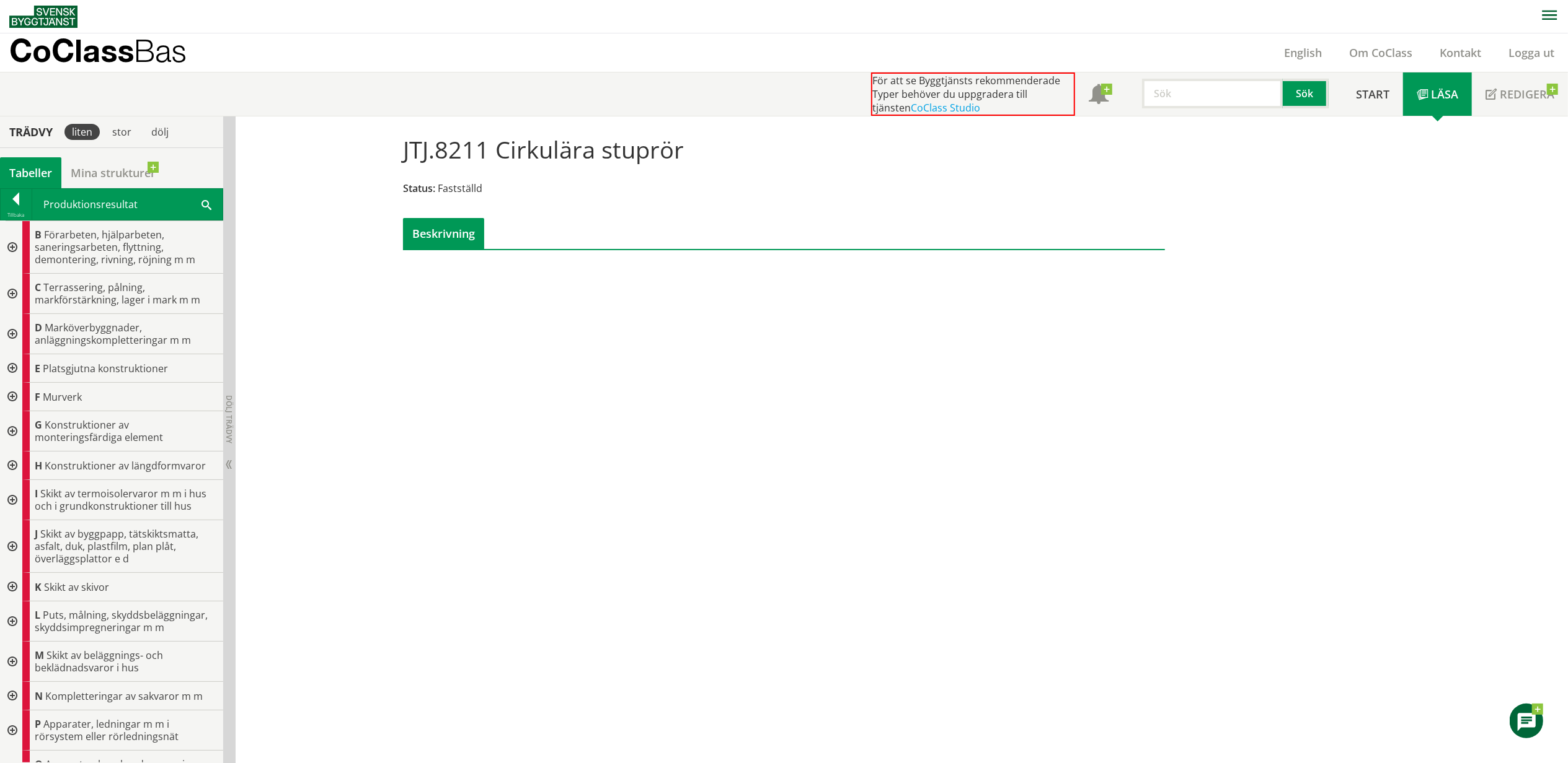
click at [7, 548] on div at bounding box center [11, 546] width 22 height 52
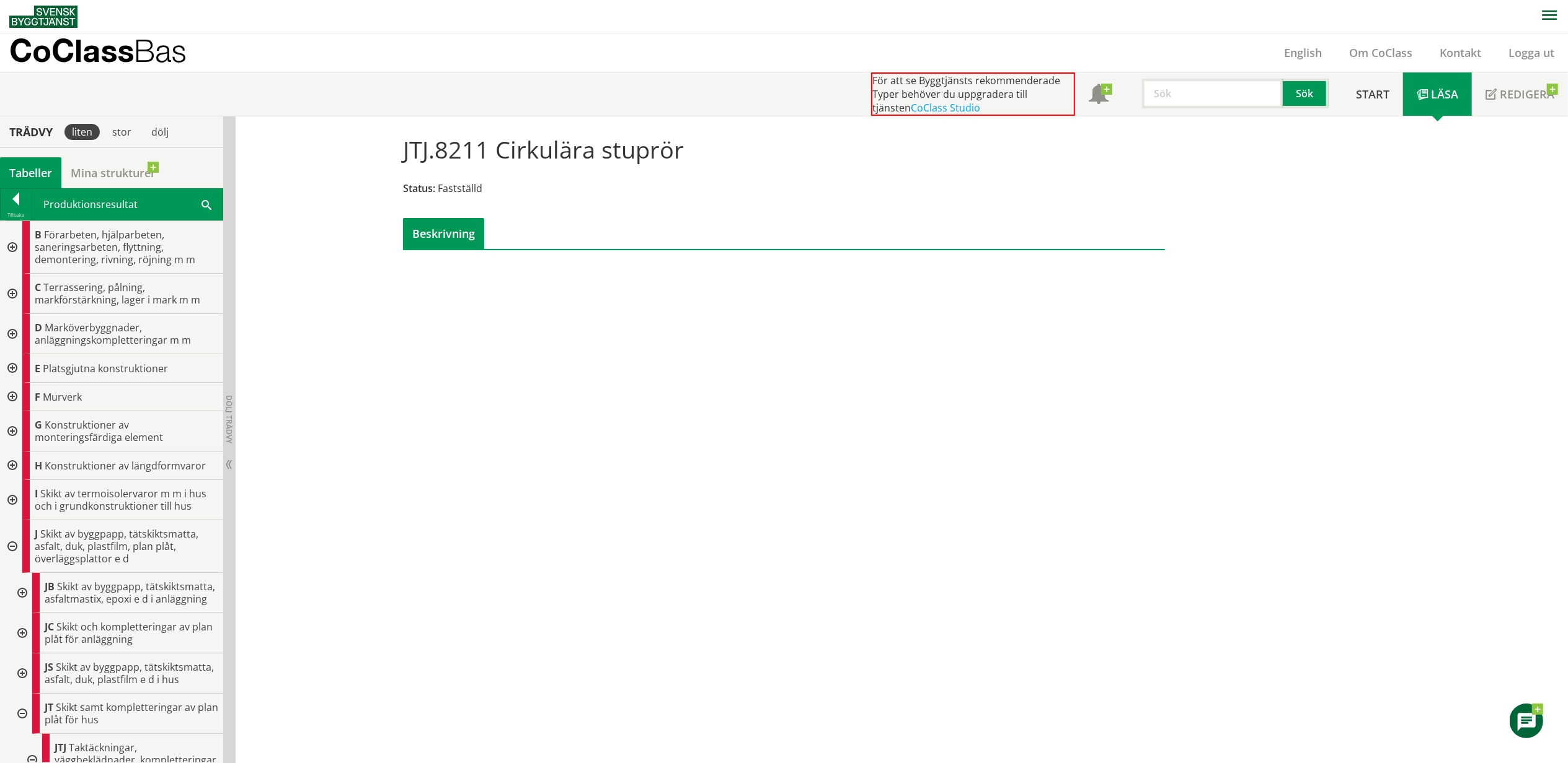
click at [21, 694] on div at bounding box center [21, 673] width 22 height 40
click at [10, 205] on div at bounding box center [16, 201] width 31 height 17
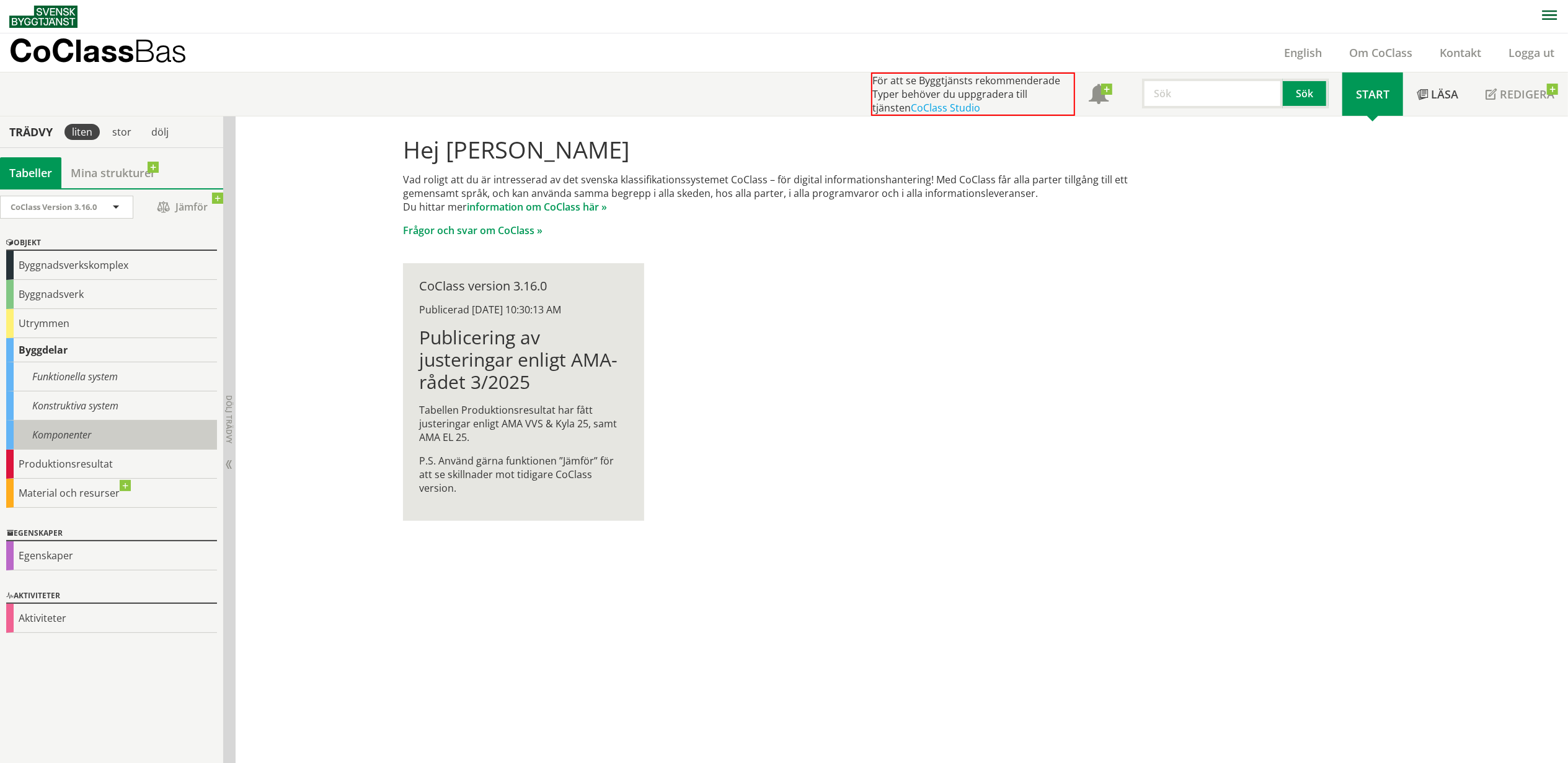
click at [80, 431] on div "Komponenter" at bounding box center [112, 435] width 211 height 29
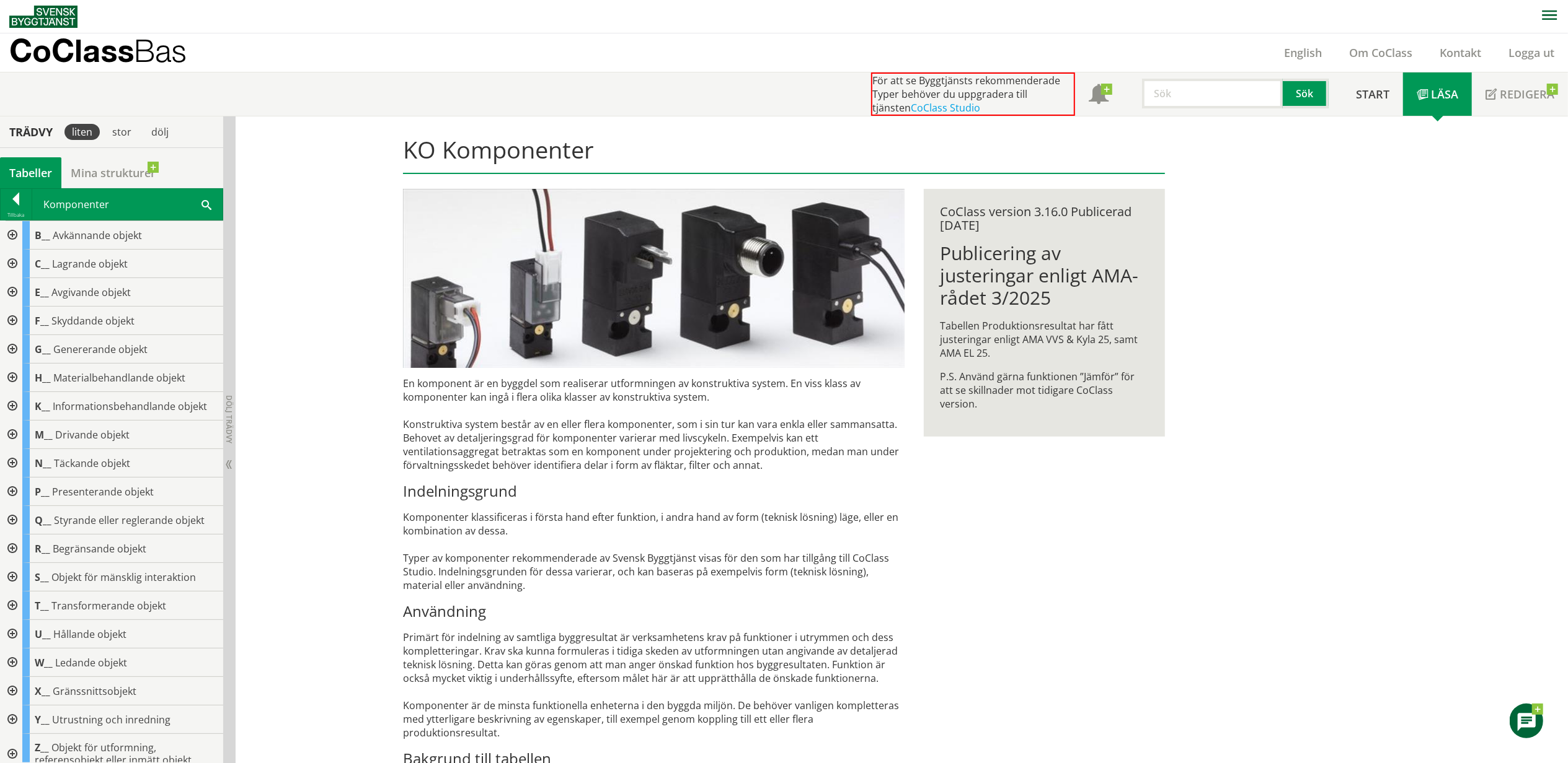
click at [1189, 94] on input "text" at bounding box center [1212, 93] width 140 height 29
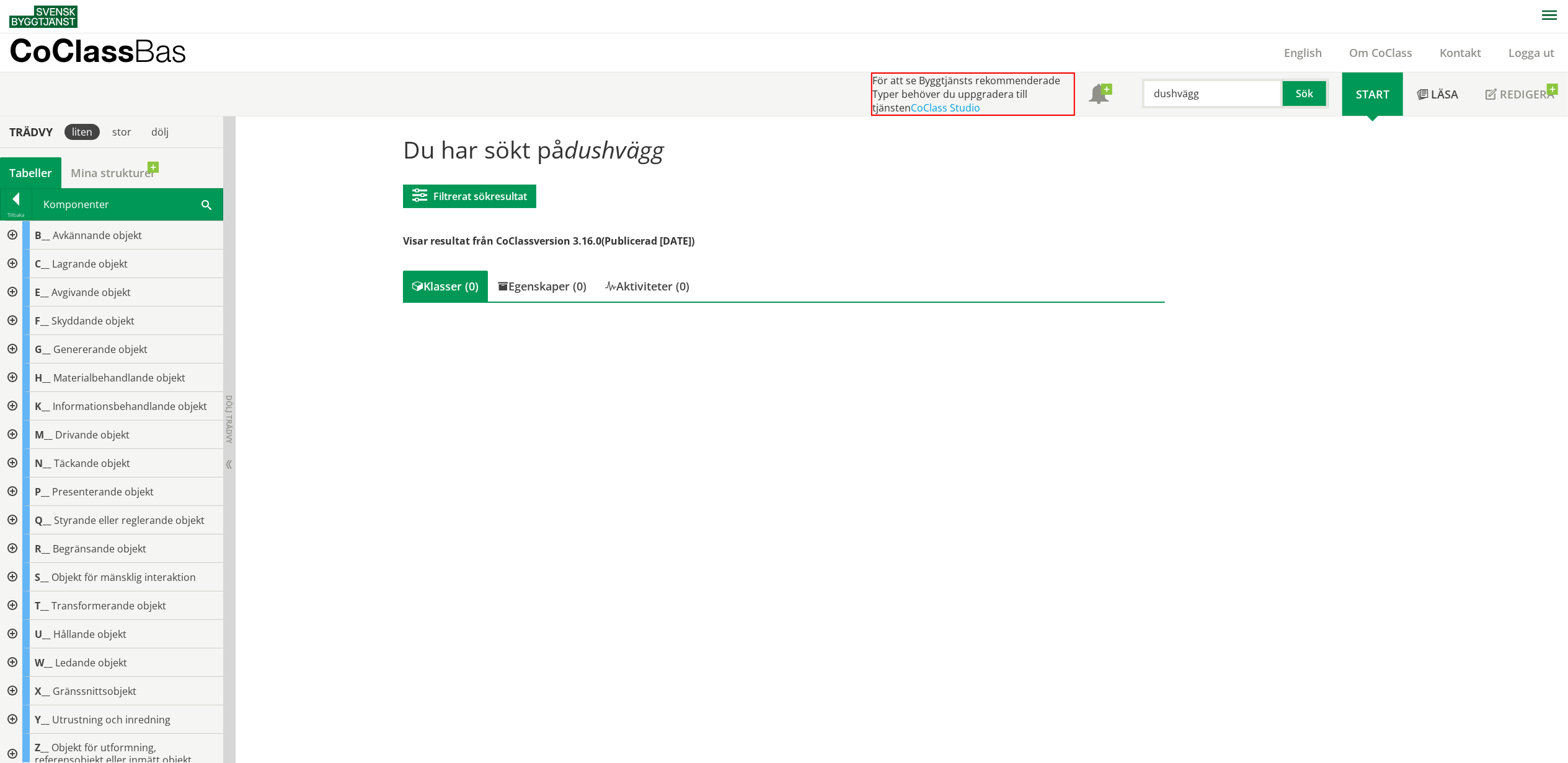
drag, startPoint x: 1205, startPoint y: 98, endPoint x: 1146, endPoint y: 98, distance: 59.0
click at [1146, 98] on input "dushvägg" at bounding box center [1212, 93] width 140 height 29
type input "avlopp"
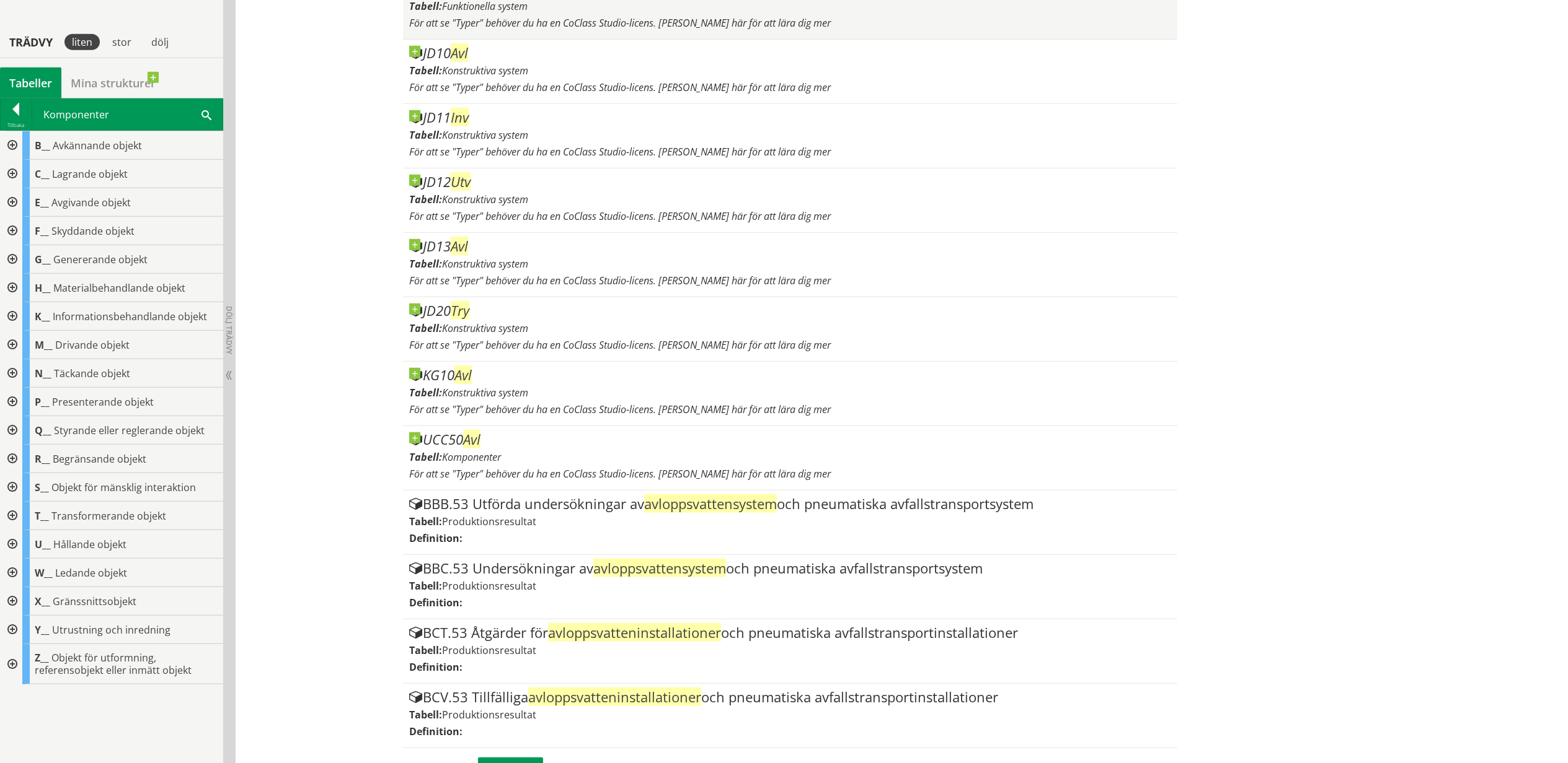
scroll to position [885, 0]
